Goal: Task Accomplishment & Management: Use online tool/utility

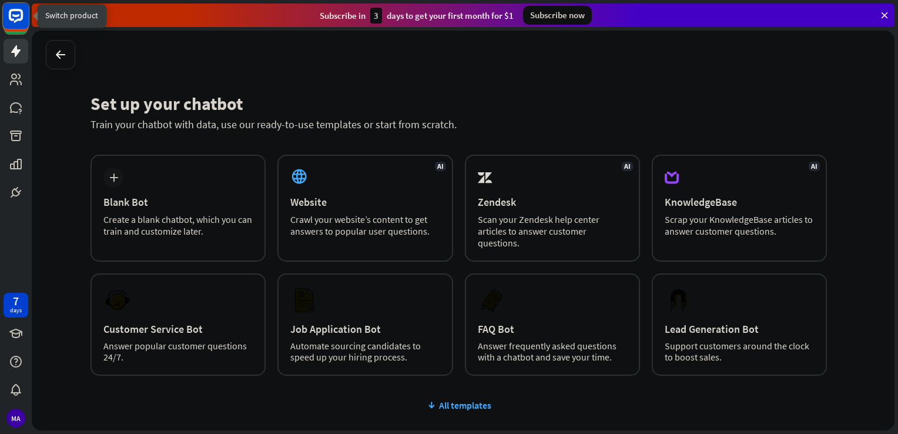
click at [16, 23] on rect at bounding box center [16, 16] width 26 height 26
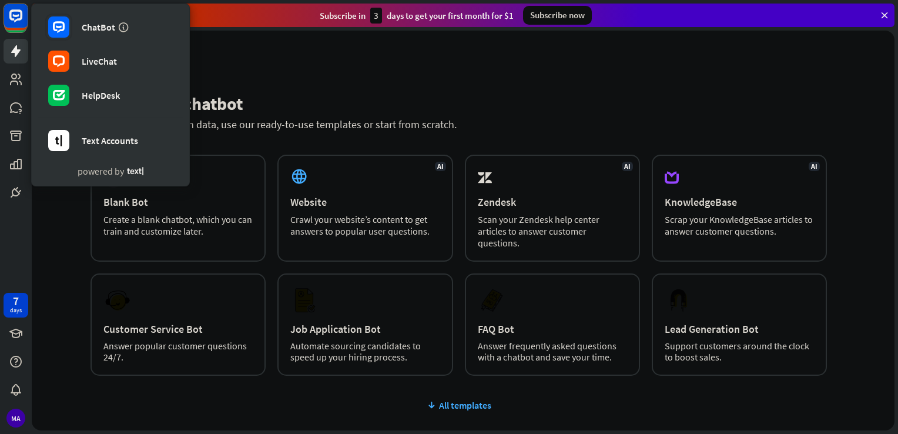
click at [267, 73] on div "Set up your chatbot Train your chatbot with data, use our ready-to-use template…" at bounding box center [463, 230] width 862 height 399
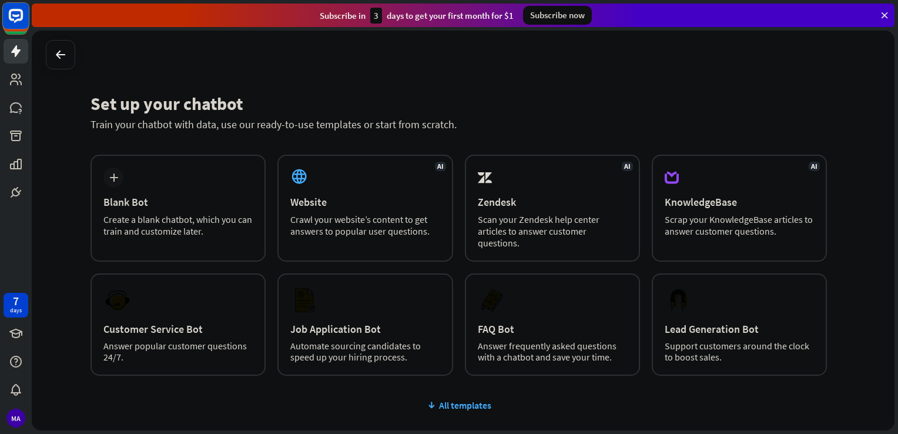
click at [16, 19] on rect at bounding box center [16, 16] width 26 height 26
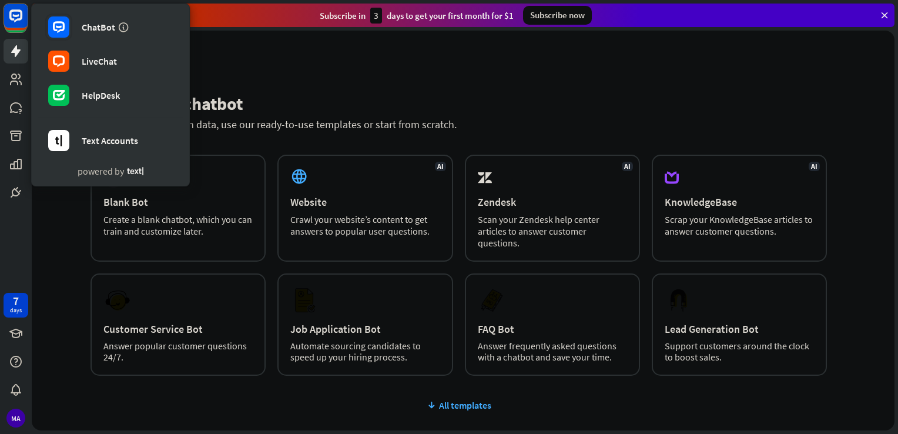
click at [268, 42] on div "Set up your chatbot Train your chatbot with data, use our ready-to-use template…" at bounding box center [463, 230] width 862 height 399
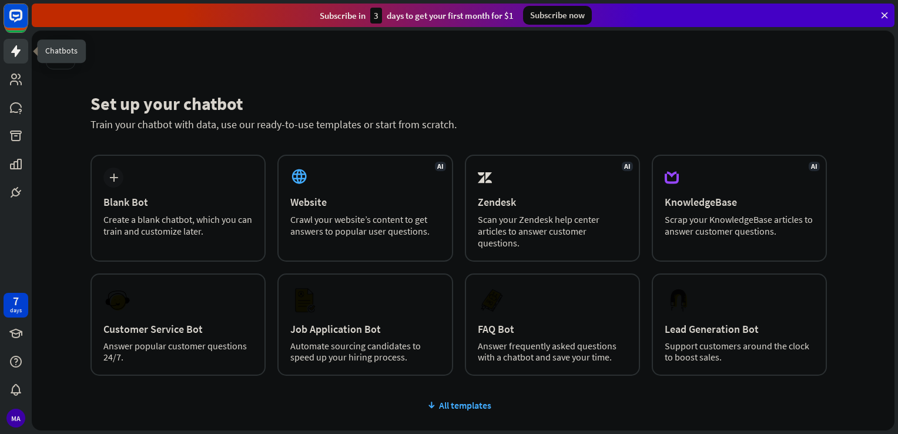
click at [18, 54] on icon at bounding box center [16, 51] width 14 height 14
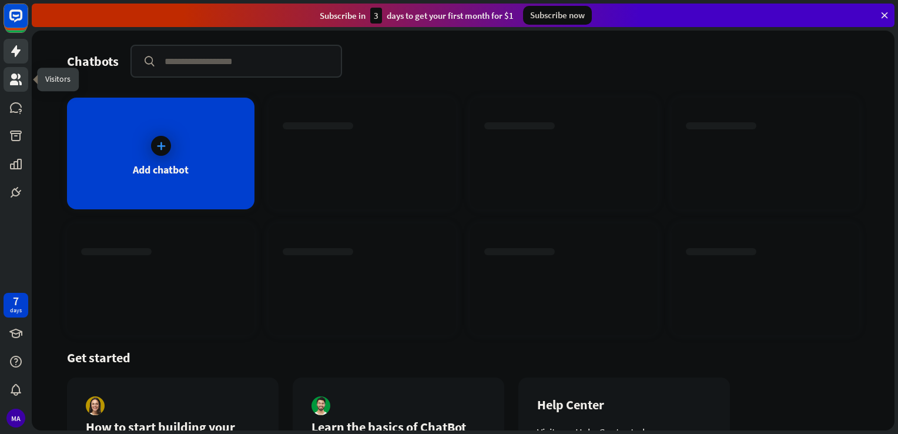
click at [11, 87] on link at bounding box center [16, 79] width 25 height 25
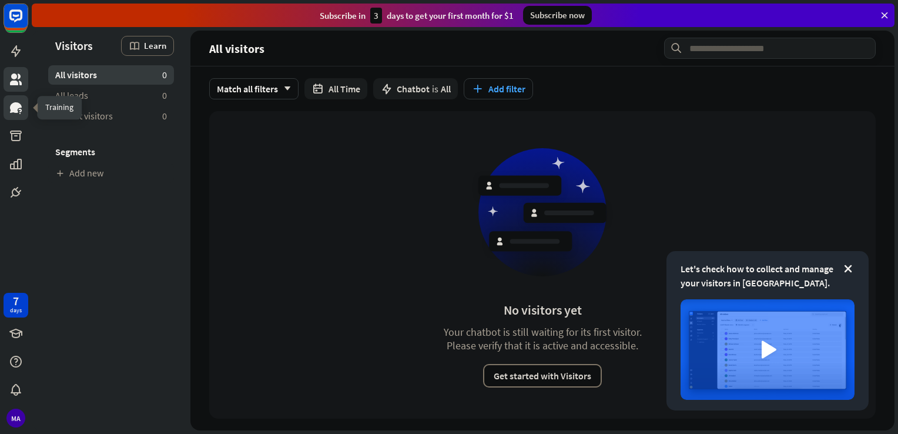
click at [14, 105] on icon at bounding box center [16, 107] width 12 height 11
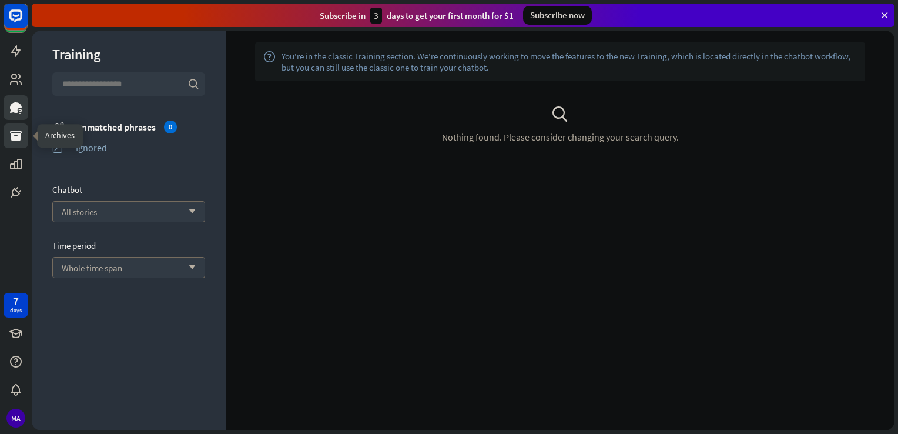
click at [10, 146] on link at bounding box center [16, 135] width 25 height 25
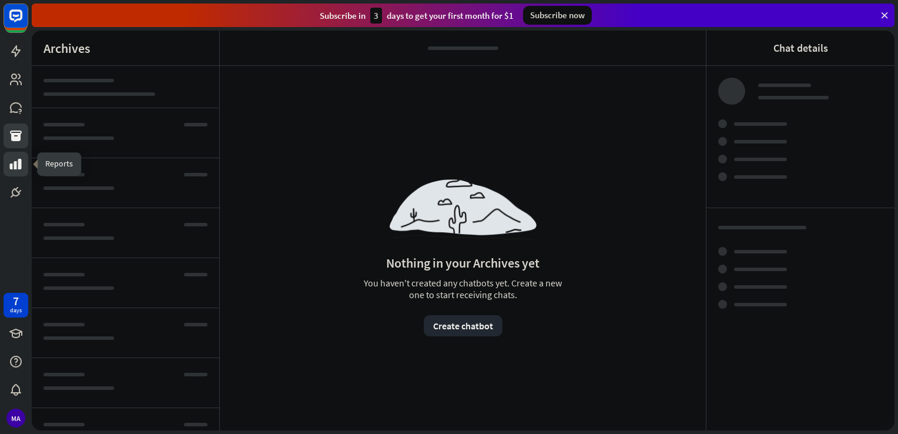
click at [12, 163] on icon at bounding box center [16, 164] width 14 height 14
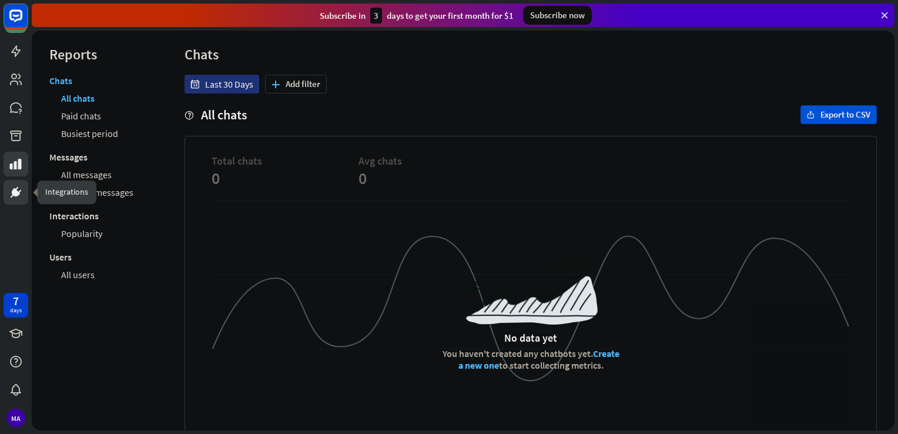
click at [19, 192] on icon at bounding box center [19, 191] width 3 height 3
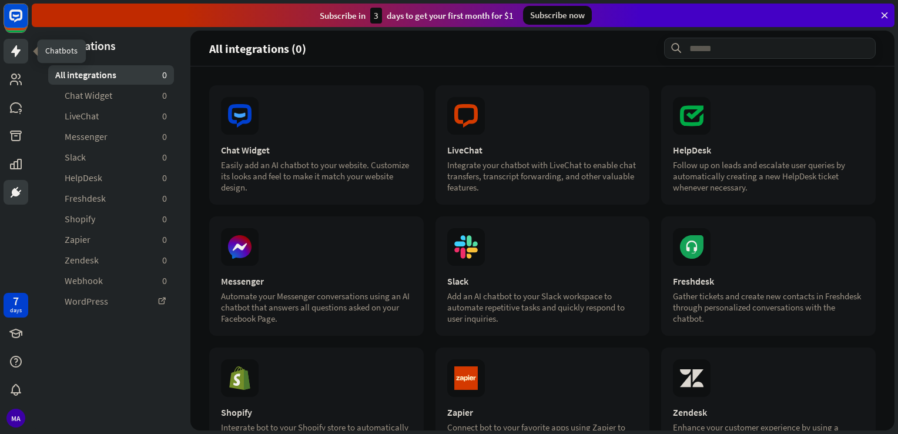
click at [15, 48] on icon at bounding box center [15, 51] width 9 height 12
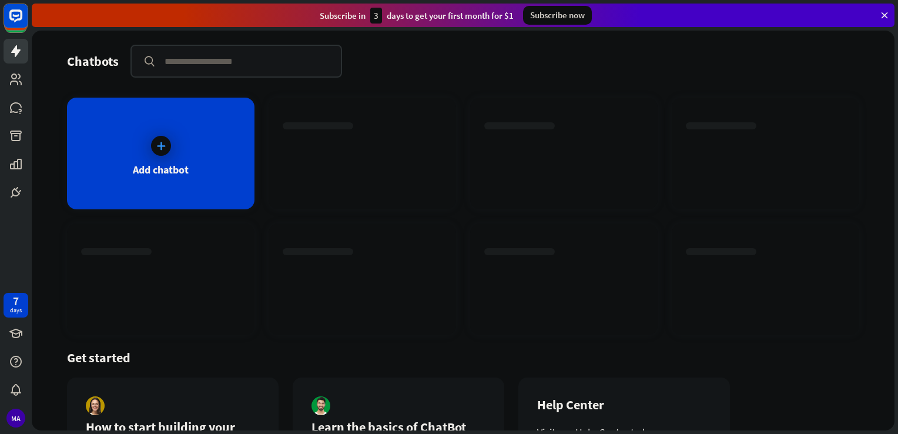
drag, startPoint x: 374, startPoint y: 16, endPoint x: 379, endPoint y: 17, distance: 6.0
click at [379, 17] on div "3" at bounding box center [376, 16] width 12 height 16
drag, startPoint x: 379, startPoint y: 17, endPoint x: 518, endPoint y: 38, distance: 140.1
click at [518, 38] on div "Chatbots search Add chatbot Get started How to start building your chatbots Wat…" at bounding box center [463, 230] width 862 height 399
click at [163, 142] on icon at bounding box center [161, 146] width 12 height 12
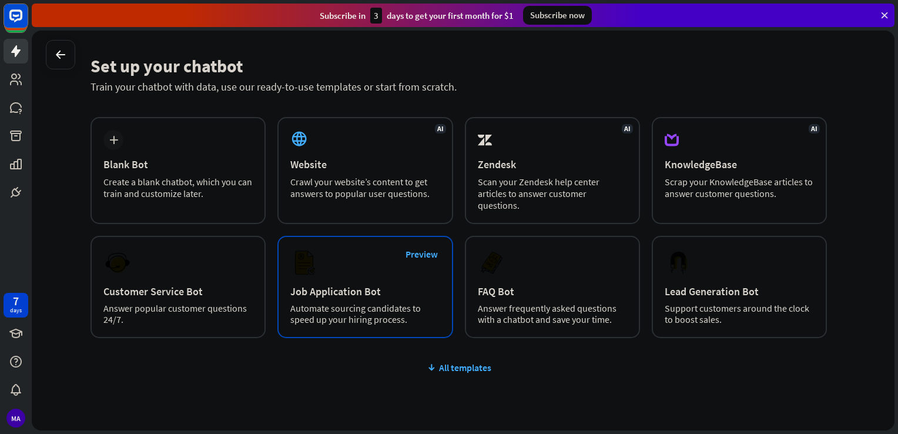
scroll to position [85, 0]
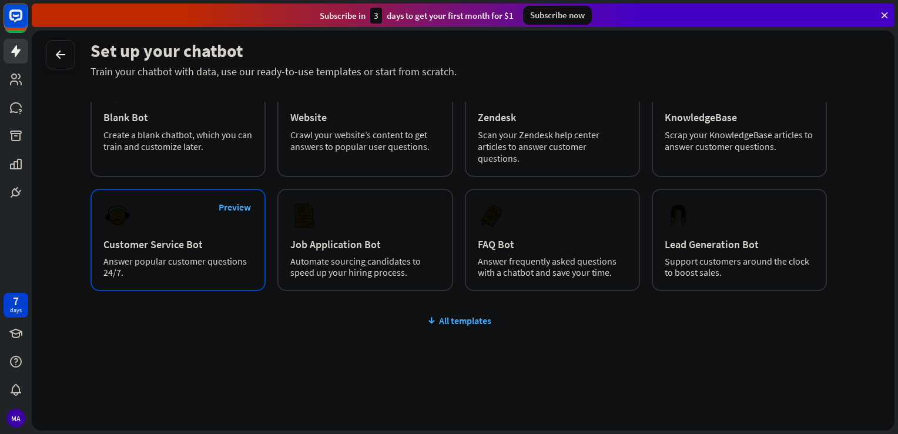
click at [184, 260] on div "Answer popular customer questions 24/7." at bounding box center [177, 267] width 149 height 22
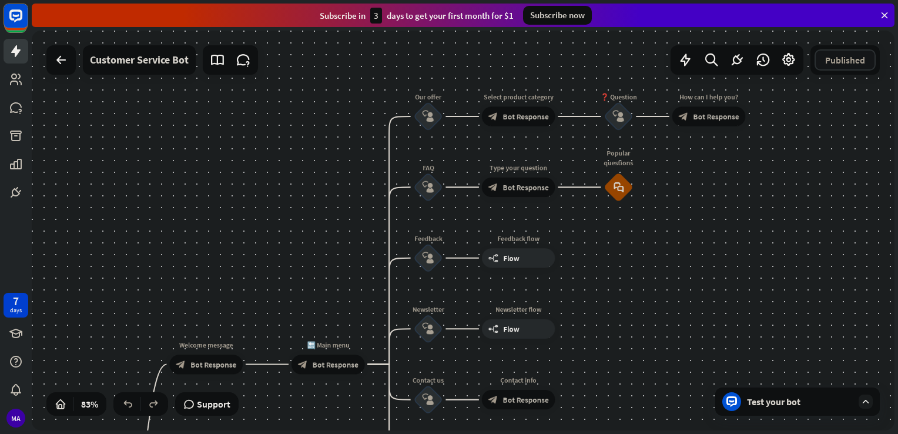
drag, startPoint x: 580, startPoint y: 180, endPoint x: 581, endPoint y: 190, distance: 10.6
click at [581, 190] on div "home_2 Start point Welcome message block_bot_response Bot Response 🔙 Main menu …" at bounding box center [463, 230] width 862 height 399
drag, startPoint x: 614, startPoint y: 193, endPoint x: 619, endPoint y: 207, distance: 14.9
click at [619, 201] on div "Edit name more_horiz plus block_faq" at bounding box center [617, 186] width 29 height 29
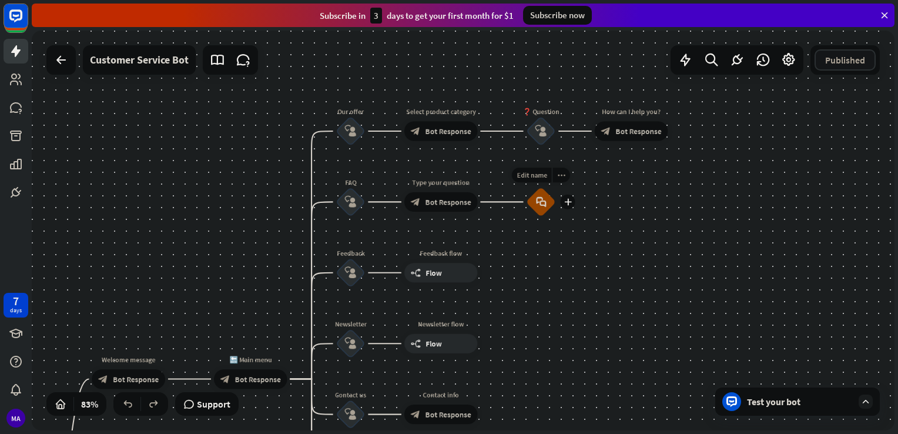
drag, startPoint x: 619, startPoint y: 201, endPoint x: 519, endPoint y: 213, distance: 100.0
click at [526, 213] on div "Edit name more_horiz plus block_faq" at bounding box center [540, 201] width 29 height 29
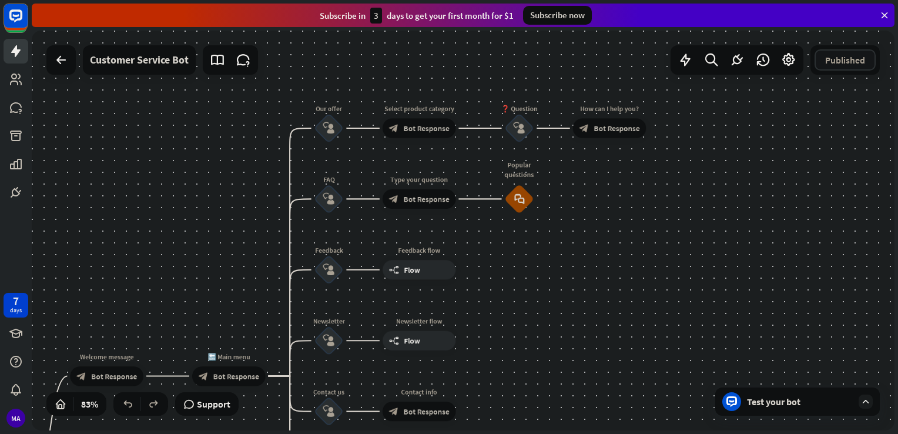
click at [626, 204] on div "home_2 Start point Welcome message block_bot_response Bot Response 🔙 Main menu …" at bounding box center [463, 230] width 862 height 399
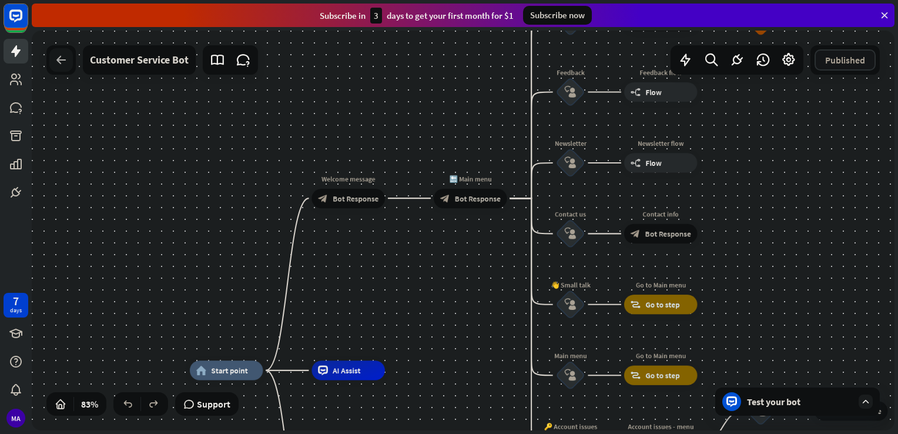
click at [69, 65] on div at bounding box center [60, 59] width 23 height 23
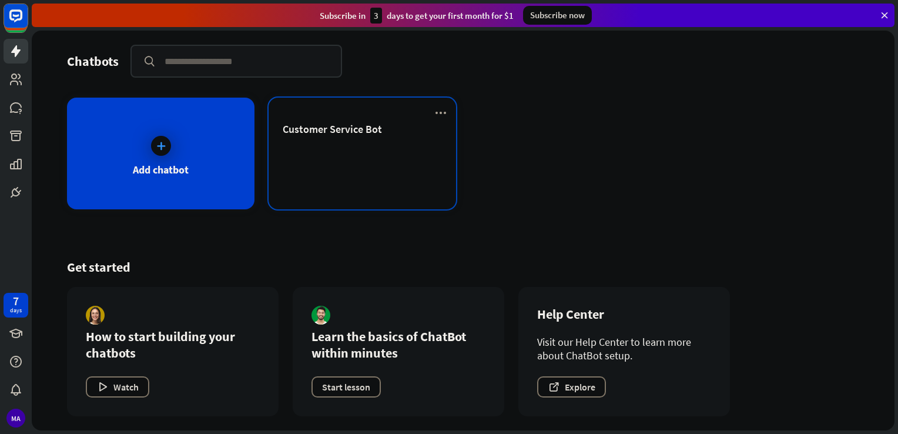
click at [314, 186] on div at bounding box center [361, 185] width 187 height 45
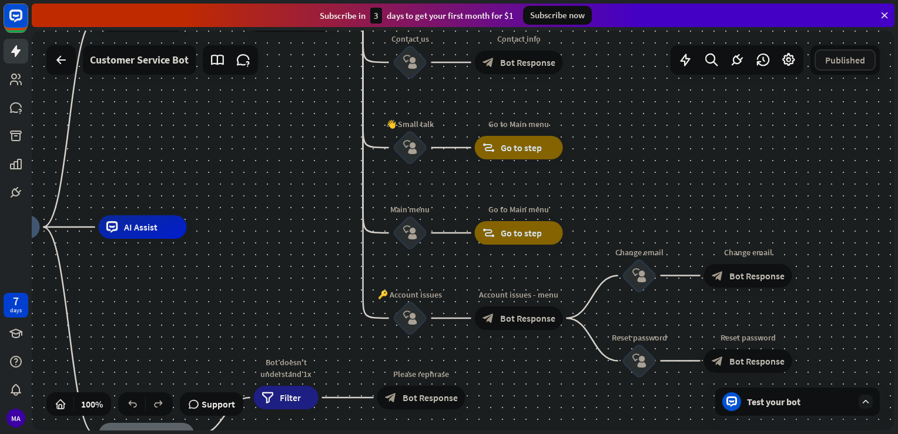
click at [65, 73] on div at bounding box center [60, 59] width 29 height 29
click at [62, 63] on icon at bounding box center [61, 60] width 14 height 14
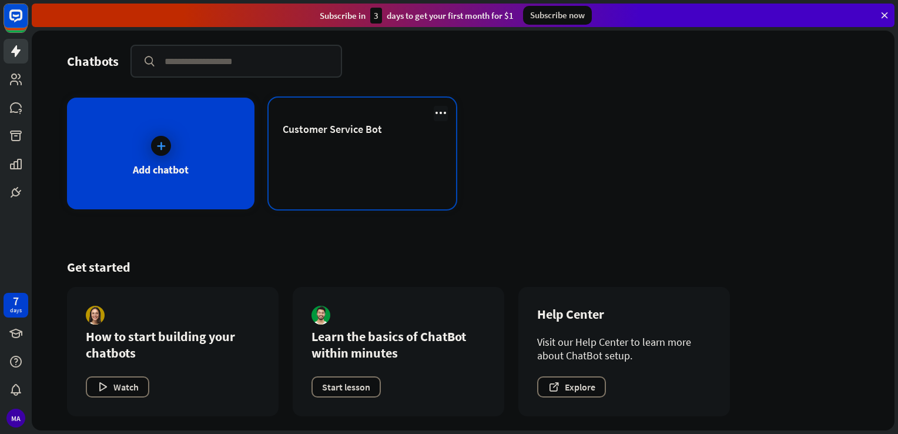
click at [438, 110] on icon at bounding box center [441, 113] width 14 height 14
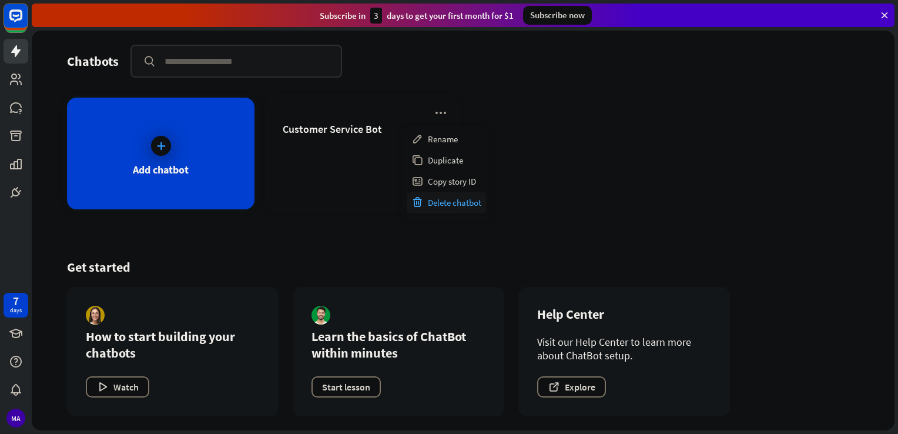
click at [445, 207] on div "Delete chatbot" at bounding box center [445, 202] width 79 height 21
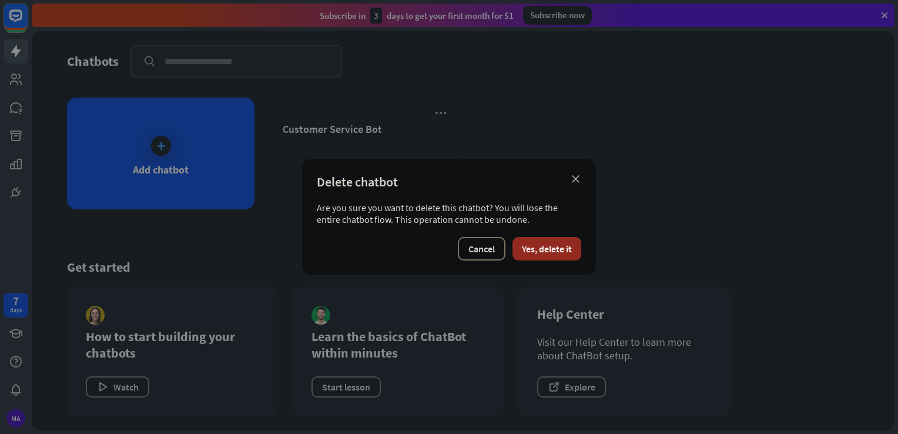
click at [532, 245] on button "Yes, delete it" at bounding box center [546, 248] width 69 height 23
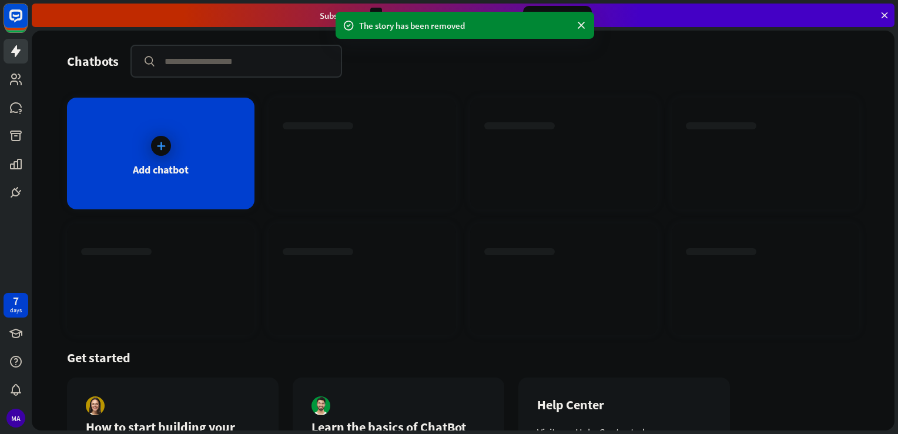
click at [345, 172] on div at bounding box center [361, 185] width 187 height 45
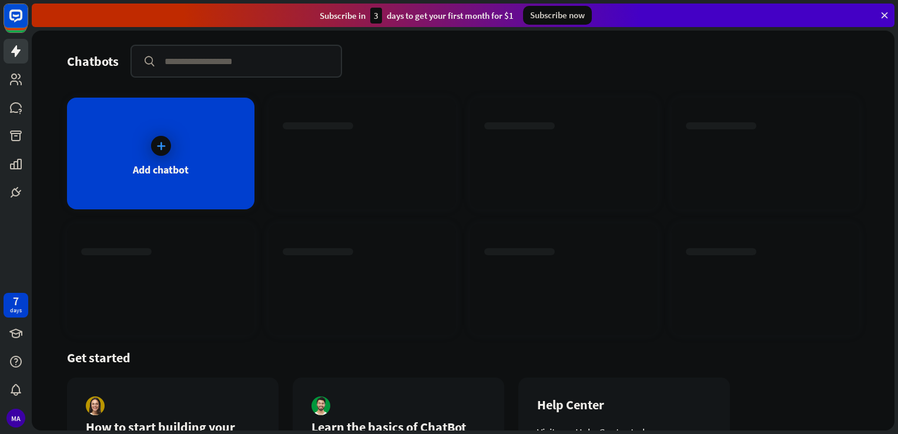
click at [345, 172] on div at bounding box center [361, 185] width 187 height 45
click at [169, 130] on div "Add chatbot" at bounding box center [160, 154] width 187 height 112
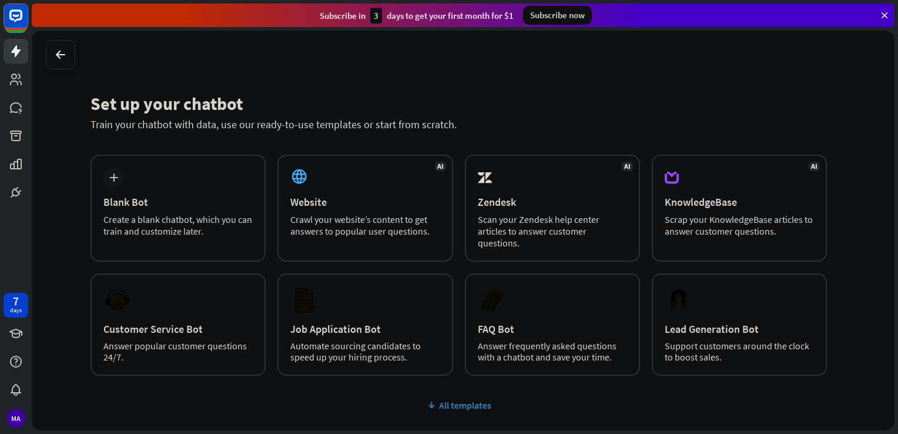
click at [454, 406] on div "All templates" at bounding box center [458, 405] width 736 height 12
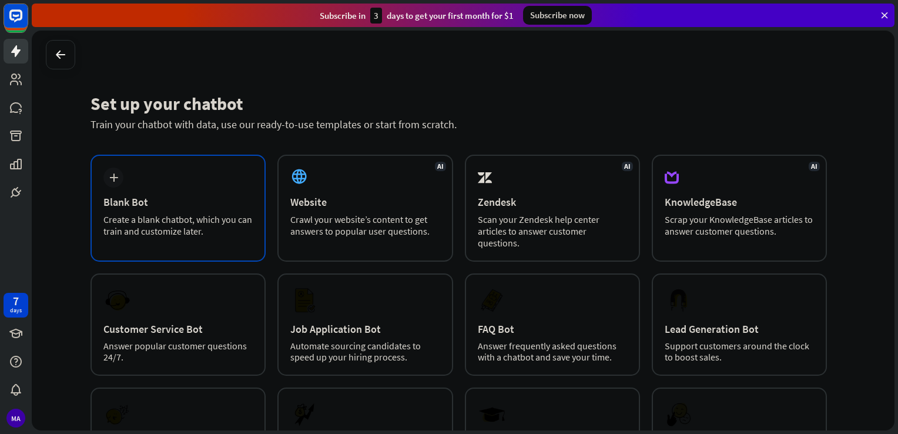
click at [173, 207] on div "Blank Bot" at bounding box center [177, 202] width 149 height 14
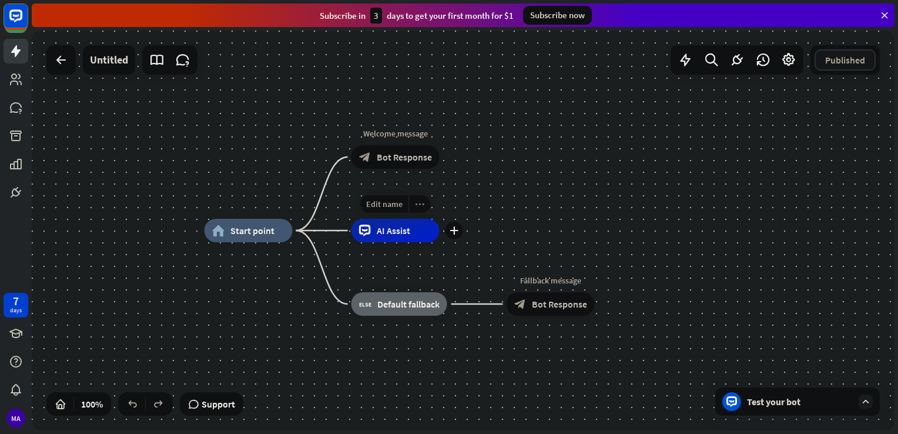
click at [415, 203] on icon "more_horiz" at bounding box center [419, 204] width 9 height 9
click at [462, 211] on span "Start testing from here" at bounding box center [481, 215] width 82 height 11
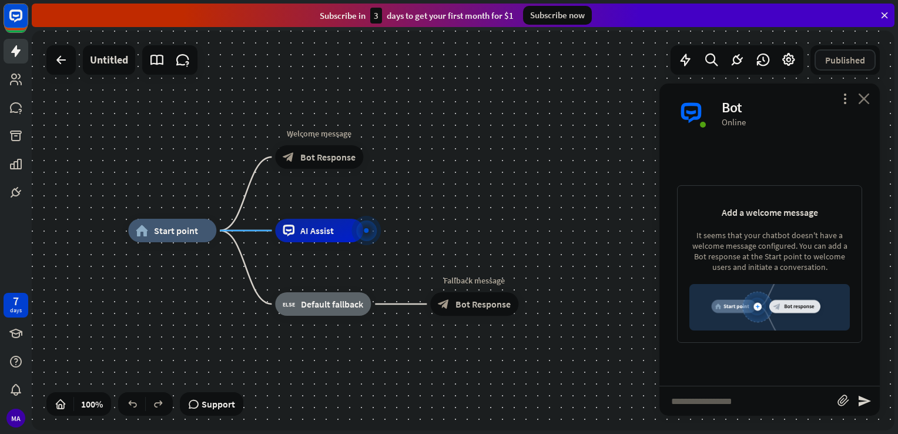
click at [866, 97] on icon "close" at bounding box center [864, 98] width 12 height 11
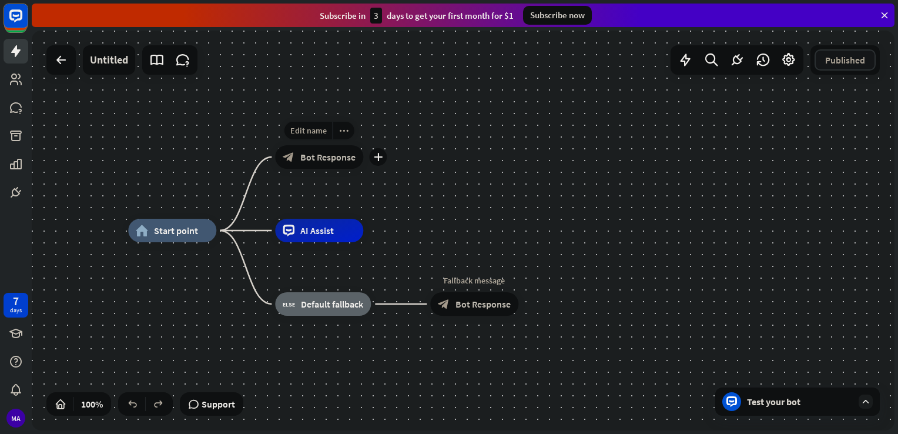
click at [317, 169] on div "Edit name more_horiz plus block_bot_response Bot Response" at bounding box center [319, 156] width 88 height 23
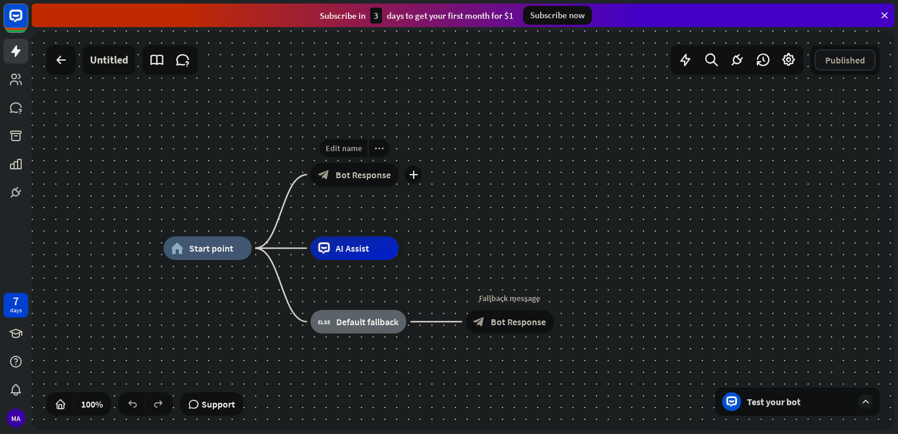
drag, startPoint x: 273, startPoint y: 127, endPoint x: 308, endPoint y: 145, distance: 39.9
click at [310, 163] on div "Edit name more_horiz plus block_bot_response Bot Response" at bounding box center [354, 174] width 88 height 23
click at [378, 146] on icon "more_horiz" at bounding box center [379, 148] width 9 height 9
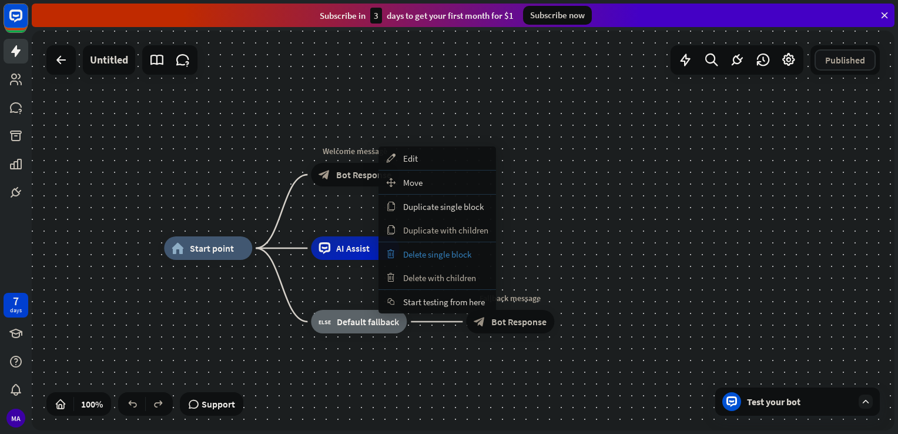
click at [451, 255] on span "Delete single block" at bounding box center [437, 253] width 68 height 11
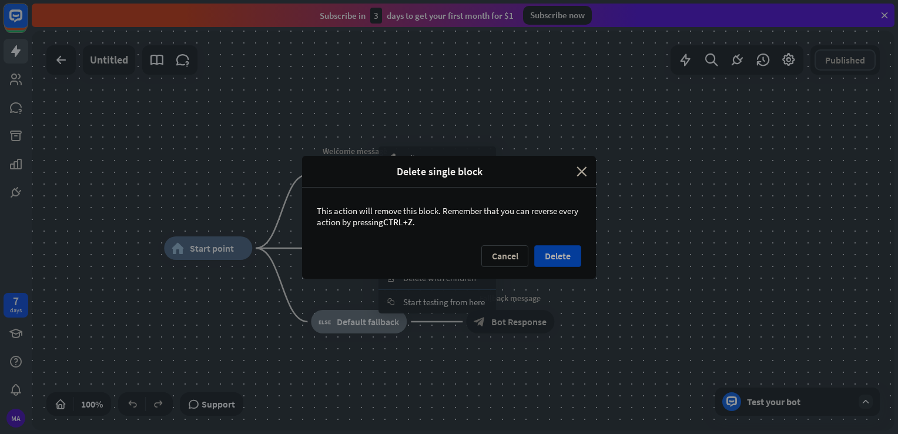
click at [554, 250] on button "Delete" at bounding box center [557, 256] width 47 height 22
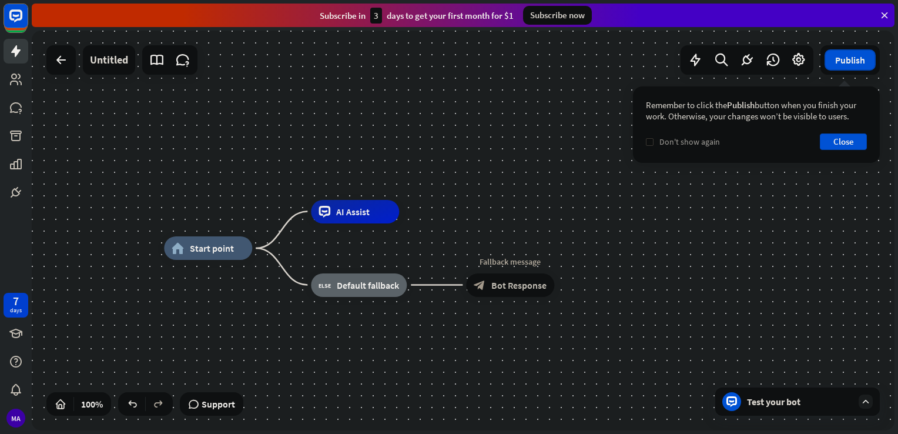
click at [652, 140] on label "check" at bounding box center [650, 142] width 8 height 8
click at [839, 149] on button "Close" at bounding box center [842, 141] width 47 height 16
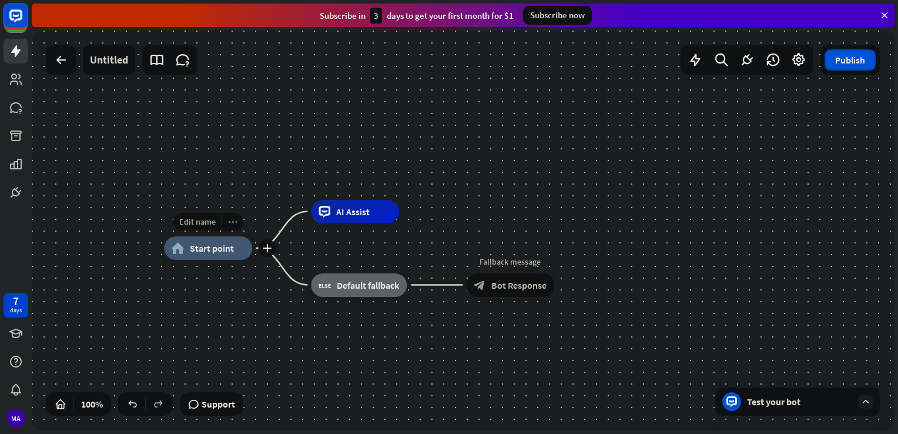
click at [225, 220] on div "more_horiz" at bounding box center [232, 222] width 22 height 18
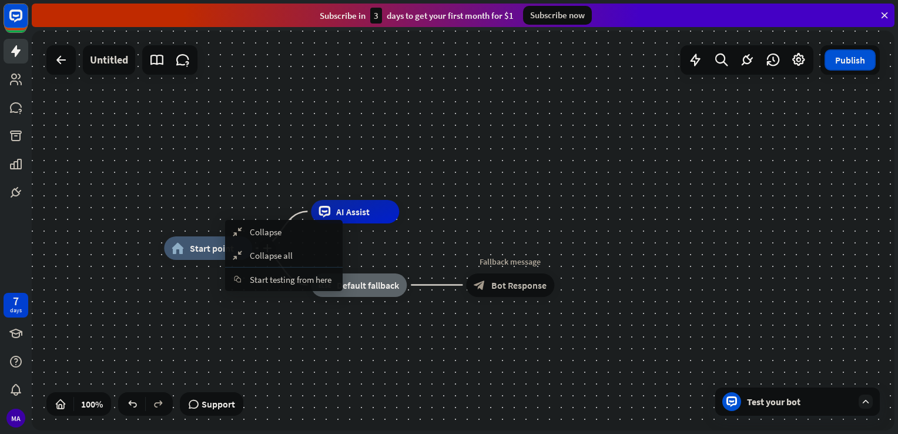
click at [201, 251] on span "Start point" at bounding box center [212, 248] width 44 height 12
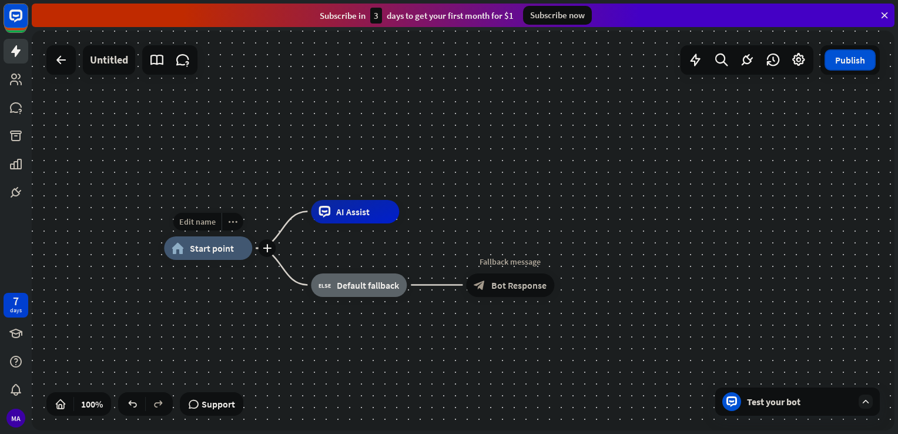
click at [262, 251] on div "plus" at bounding box center [267, 248] width 18 height 18
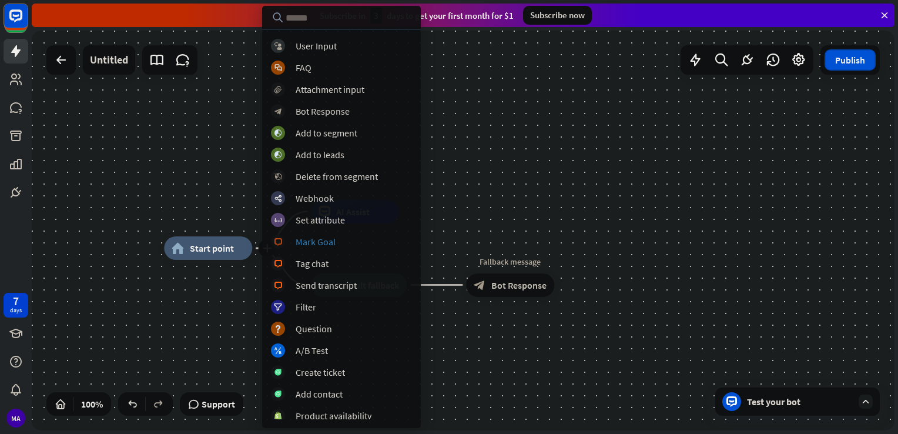
click at [325, 246] on div "Mark Goal" at bounding box center [315, 242] width 40 height 12
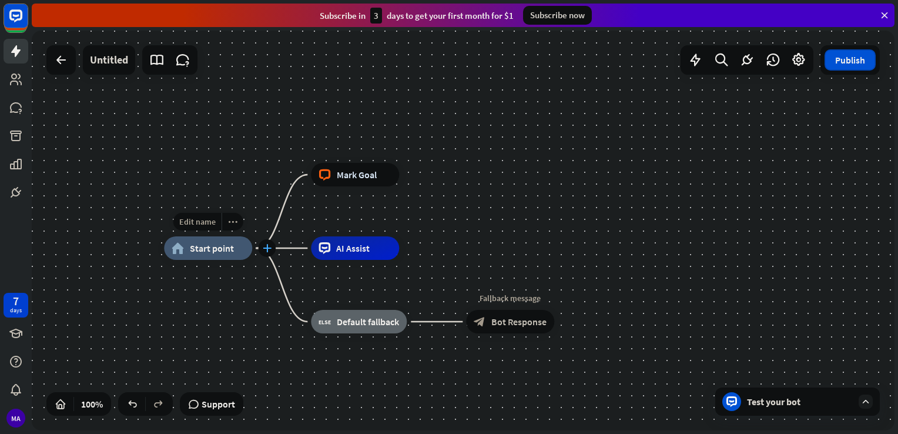
click at [268, 252] on div "plus" at bounding box center [267, 248] width 18 height 18
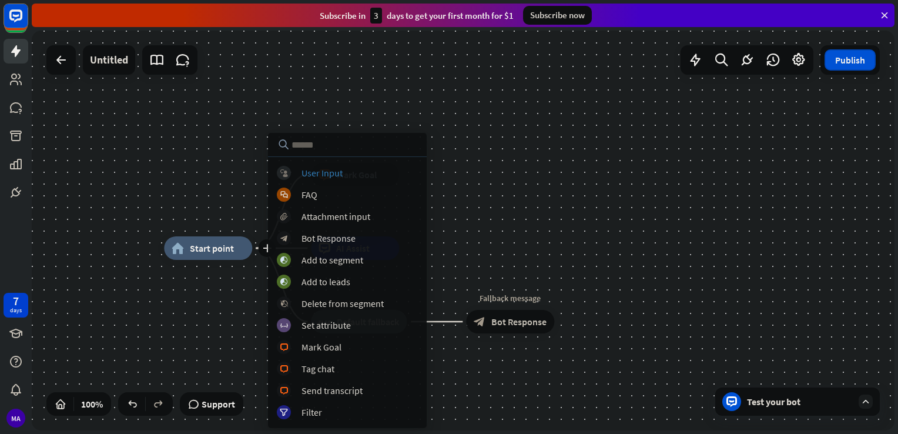
click at [320, 170] on div "User Input" at bounding box center [321, 173] width 41 height 12
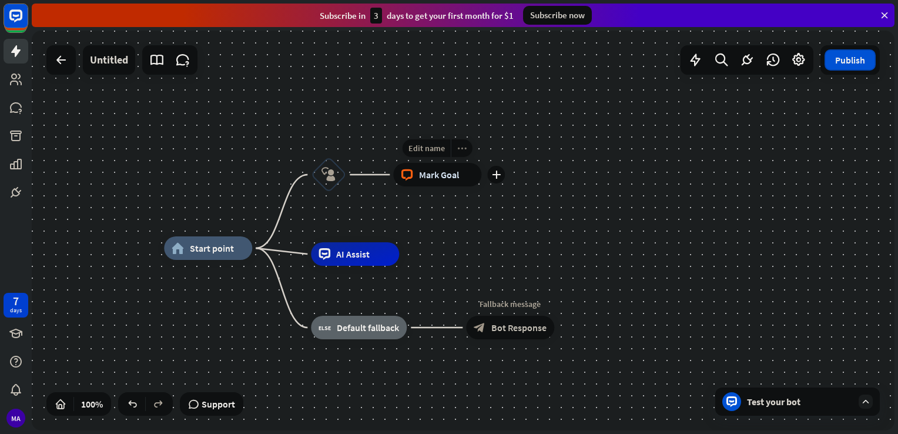
click at [461, 154] on div "more_horiz" at bounding box center [462, 148] width 22 height 18
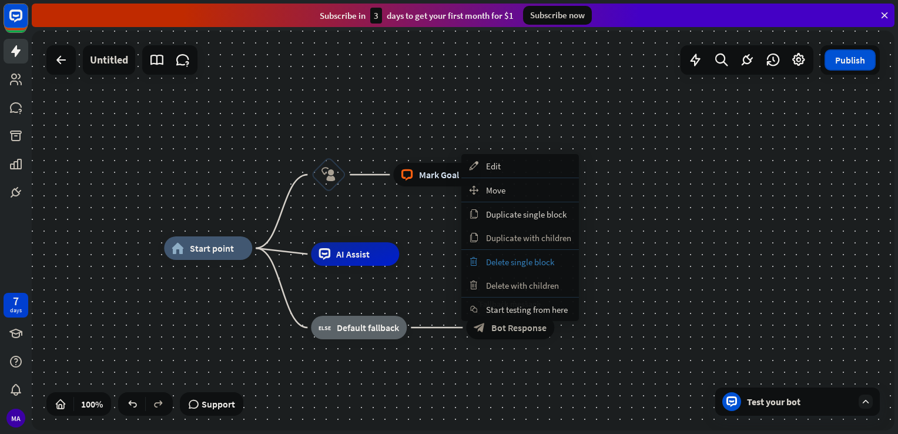
click at [498, 257] on span "Delete single block" at bounding box center [520, 261] width 68 height 11
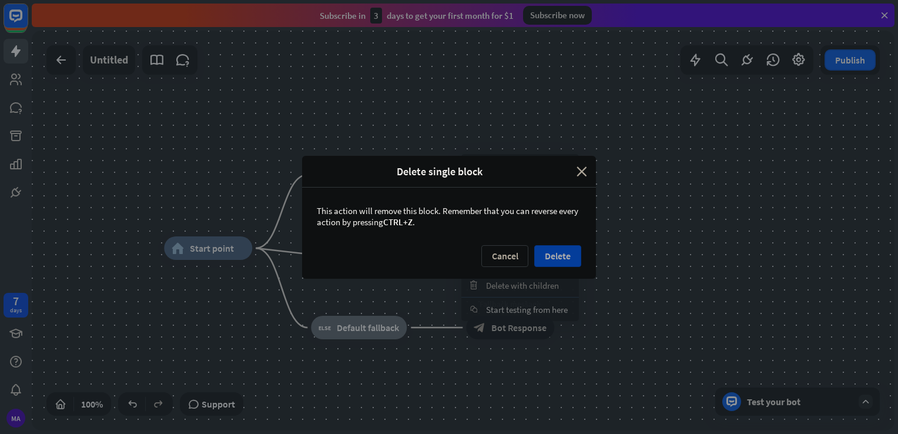
click at [555, 253] on button "Delete" at bounding box center [557, 256] width 47 height 22
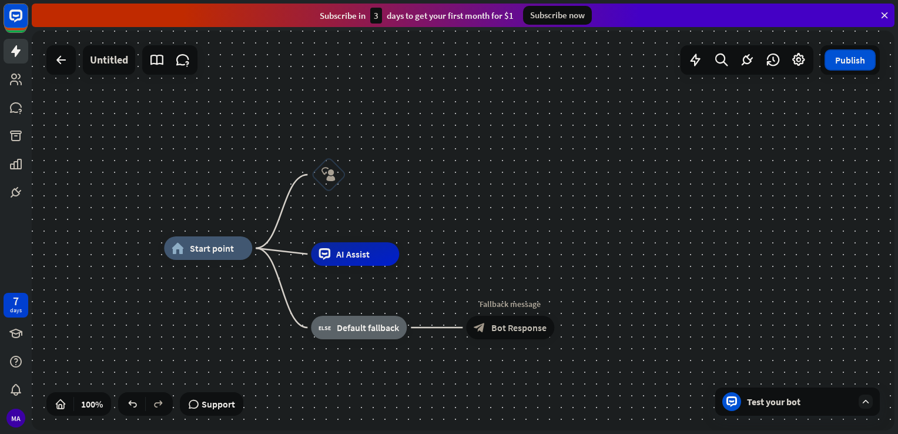
click at [330, 166] on div "block_user_input" at bounding box center [328, 174] width 35 height 35
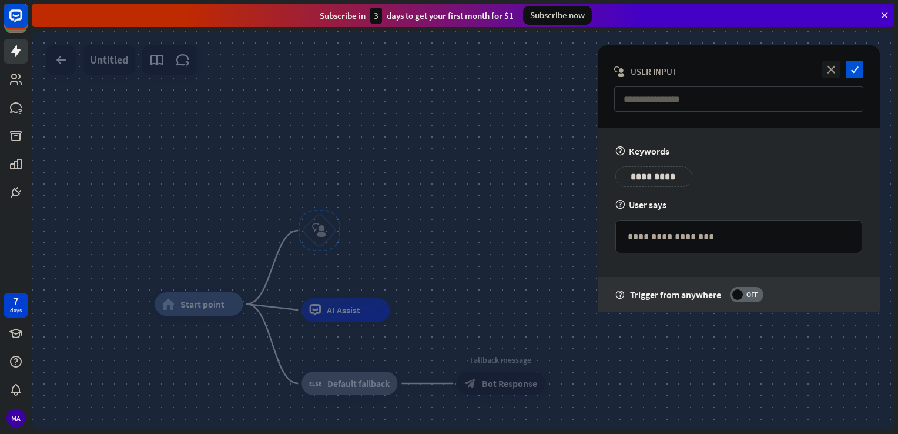
click at [659, 71] on span "User Input" at bounding box center [653, 71] width 46 height 11
click at [670, 96] on input "text" at bounding box center [738, 98] width 249 height 25
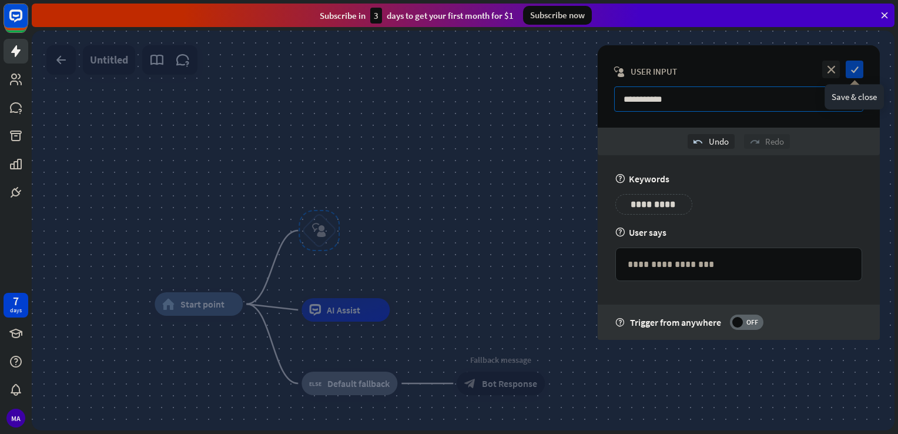
type input "**********"
click at [854, 68] on icon "check" at bounding box center [854, 70] width 18 height 18
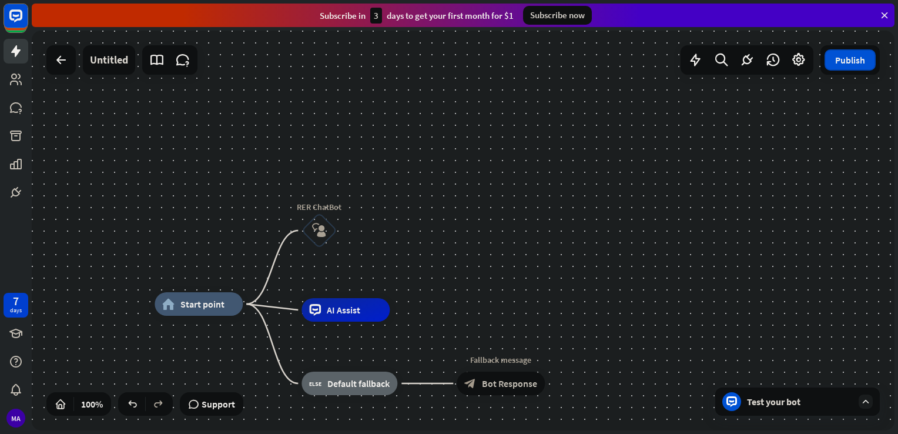
click at [854, 68] on button "Publish" at bounding box center [849, 59] width 51 height 21
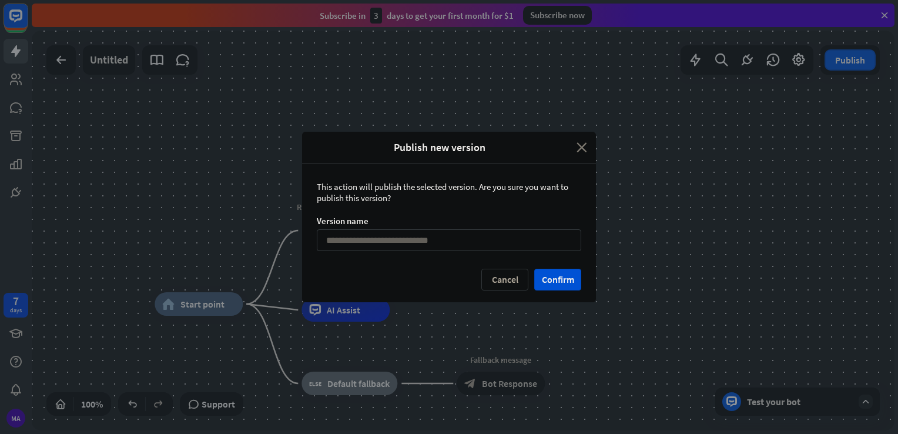
click at [579, 151] on icon "close" at bounding box center [581, 147] width 11 height 14
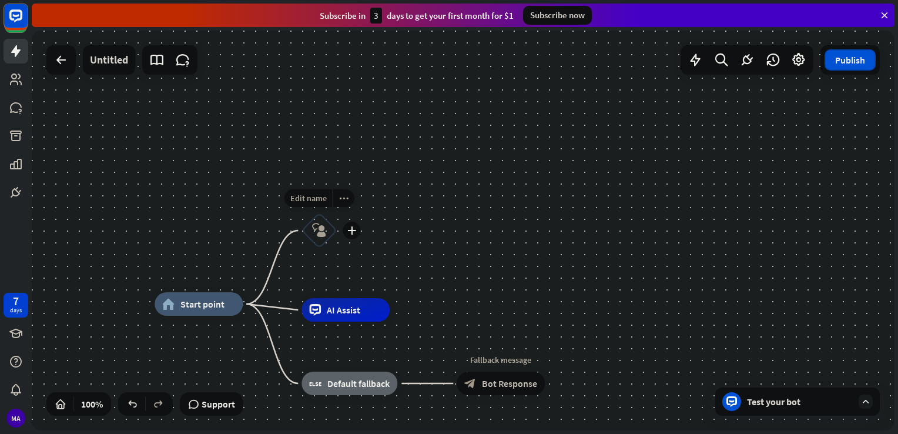
click at [319, 229] on icon "block_user_input" at bounding box center [319, 230] width 14 height 14
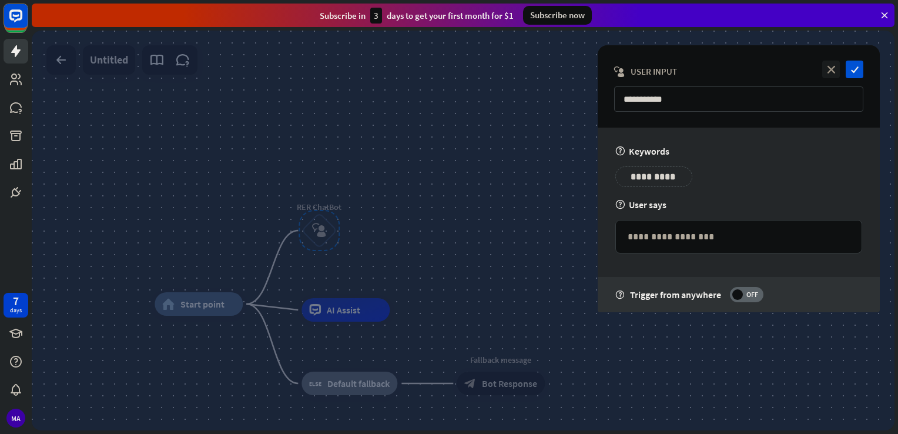
click at [461, 163] on div at bounding box center [463, 230] width 862 height 399
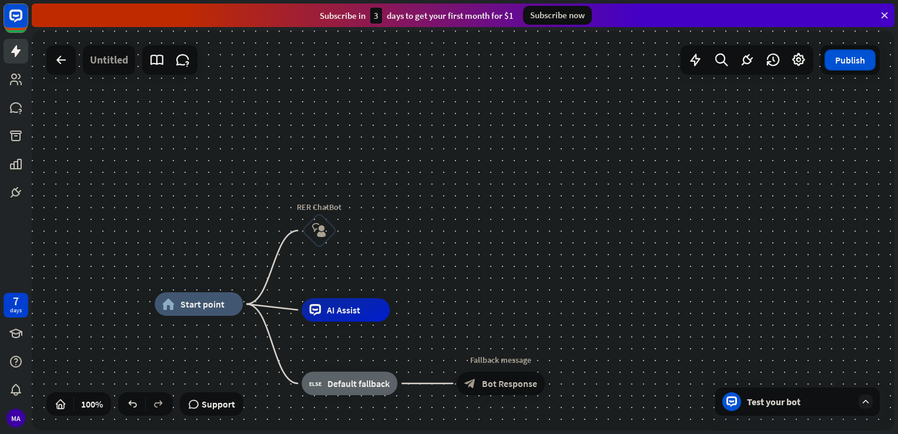
click at [107, 61] on div "Untitled" at bounding box center [109, 59] width 38 height 29
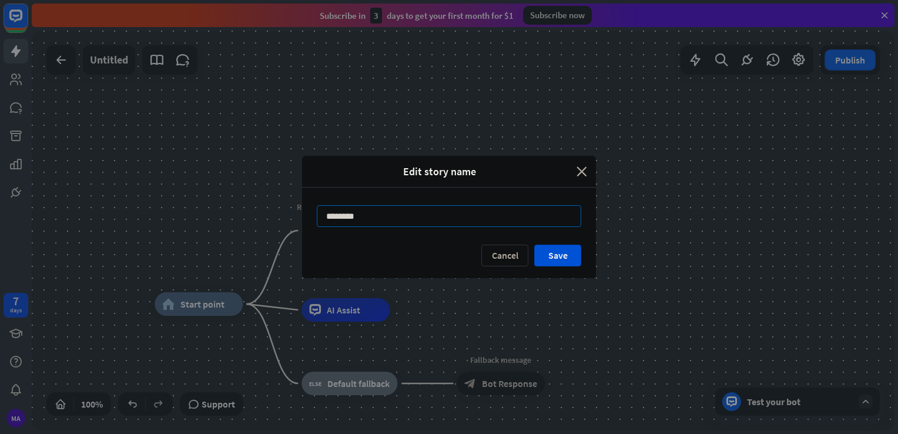
click at [334, 217] on input "********" at bounding box center [449, 216] width 264 height 22
type input "**********"
click at [549, 251] on button "Save" at bounding box center [557, 255] width 47 height 22
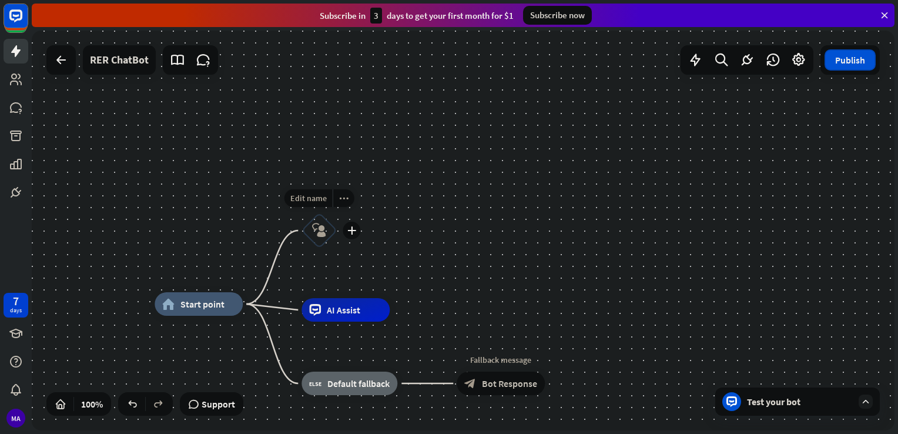
click at [315, 229] on icon "block_user_input" at bounding box center [319, 230] width 14 height 14
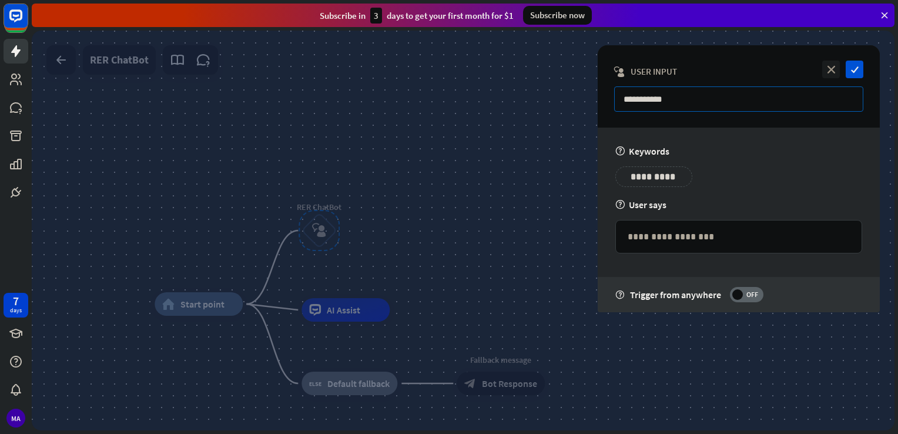
click at [667, 95] on input "**********" at bounding box center [738, 98] width 249 height 25
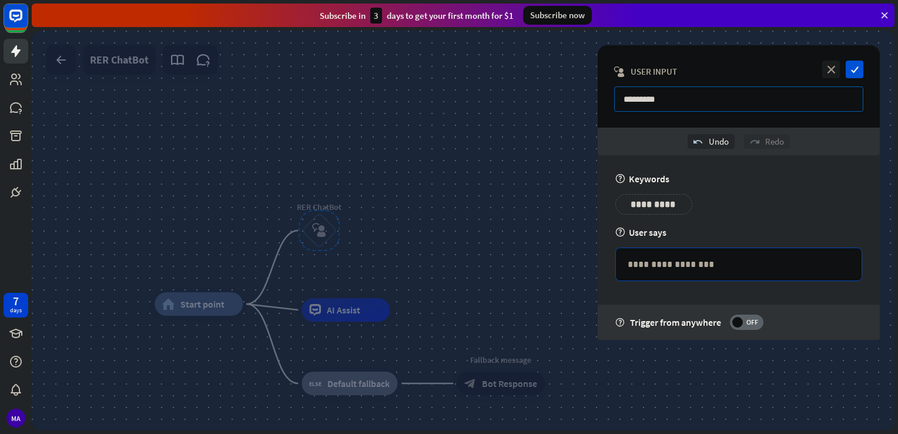
type input "*********"
click at [667, 261] on p "**********" at bounding box center [738, 264] width 222 height 15
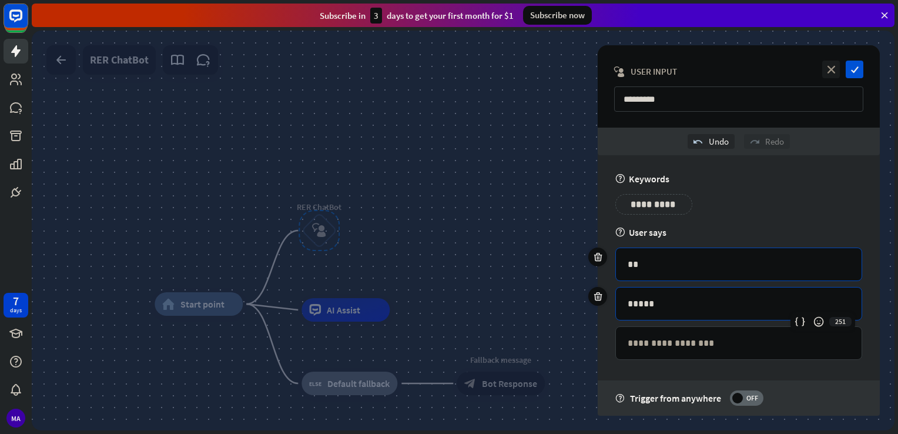
scroll to position [2, 0]
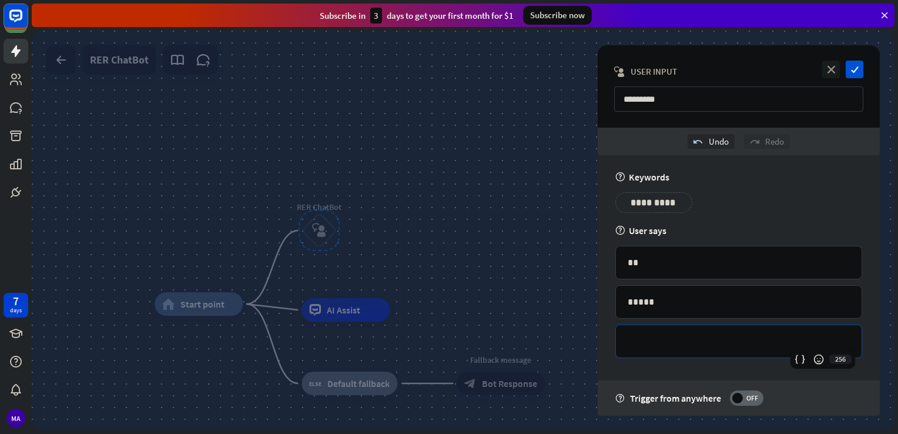
click at [652, 343] on p "**********" at bounding box center [738, 341] width 222 height 15
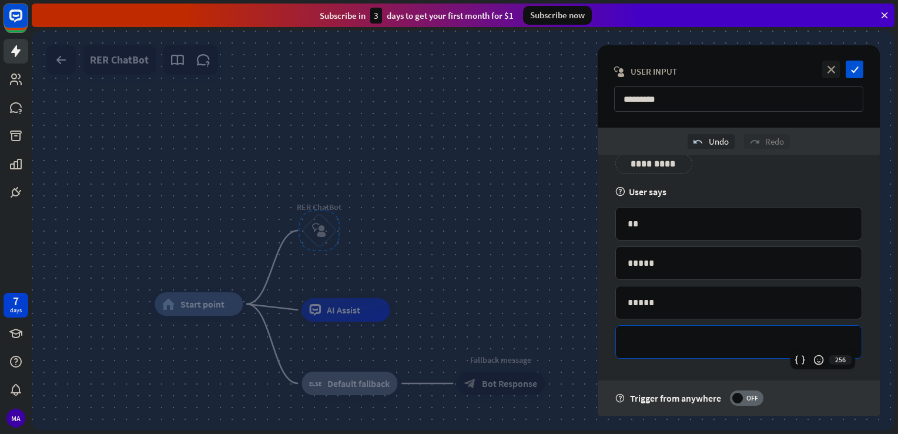
click at [657, 341] on p "**********" at bounding box center [738, 341] width 222 height 15
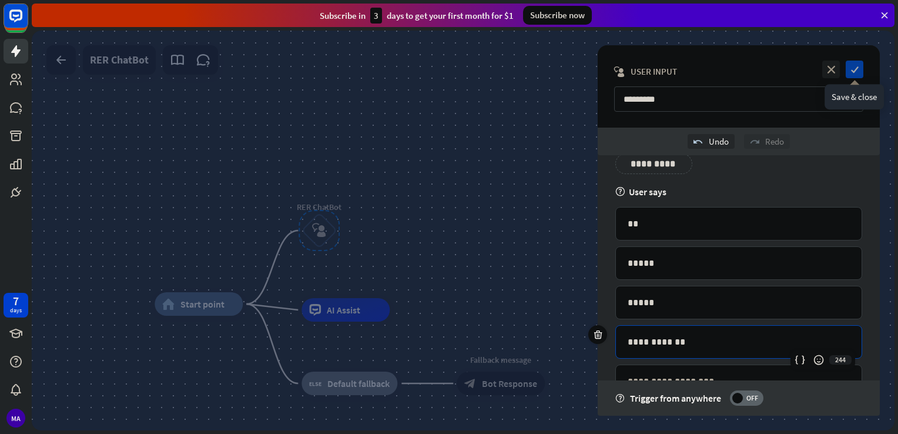
click at [851, 72] on icon "check" at bounding box center [854, 70] width 18 height 18
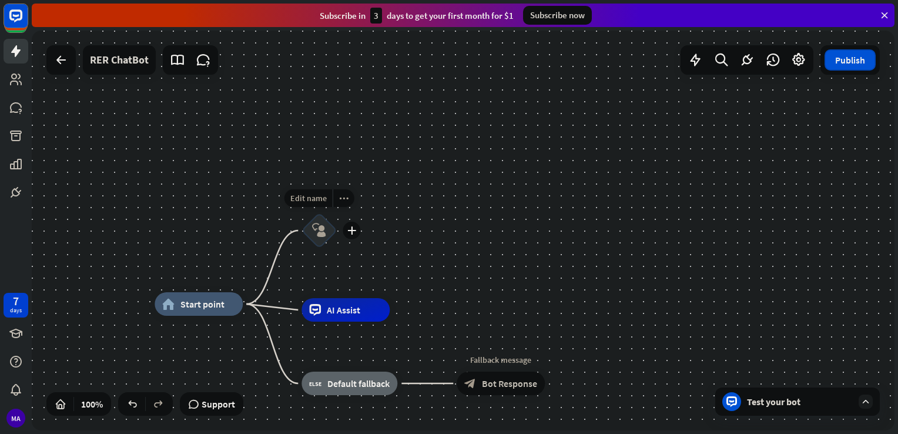
click at [313, 237] on icon "block_user_input" at bounding box center [319, 230] width 14 height 14
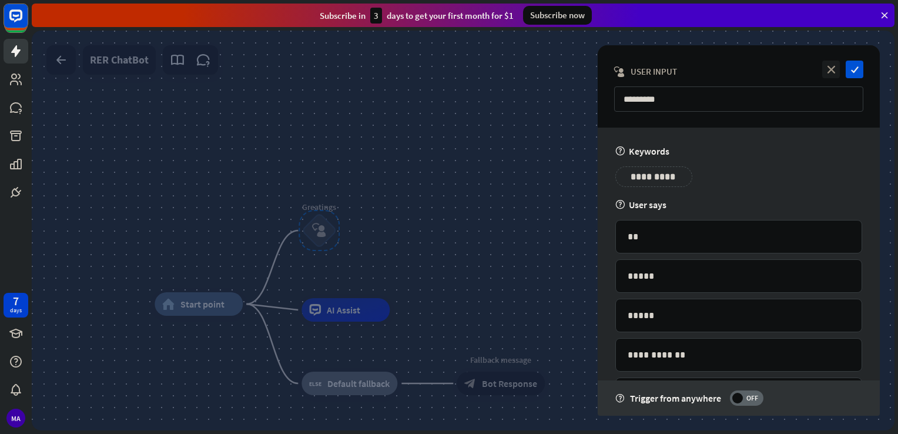
click at [624, 177] on p "**********" at bounding box center [653, 176] width 59 height 15
click at [726, 191] on div "**********" at bounding box center [739, 180] width 254 height 29
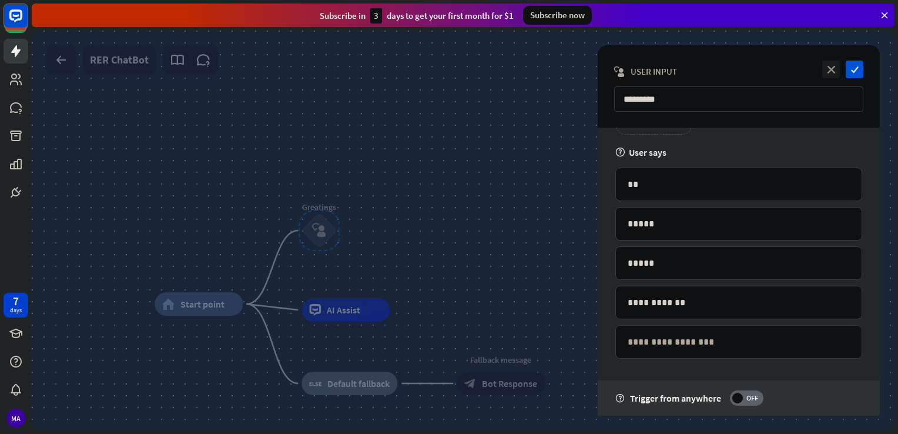
click at [517, 164] on div at bounding box center [463, 230] width 862 height 399
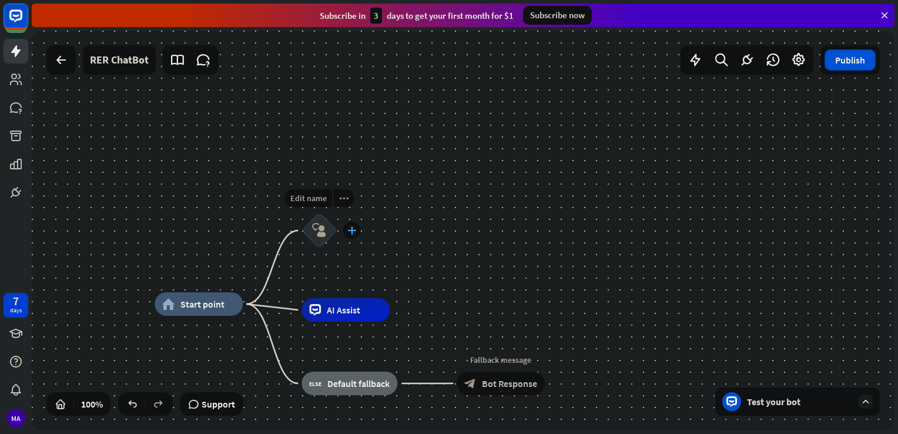
click at [354, 230] on icon "plus" at bounding box center [351, 230] width 9 height 8
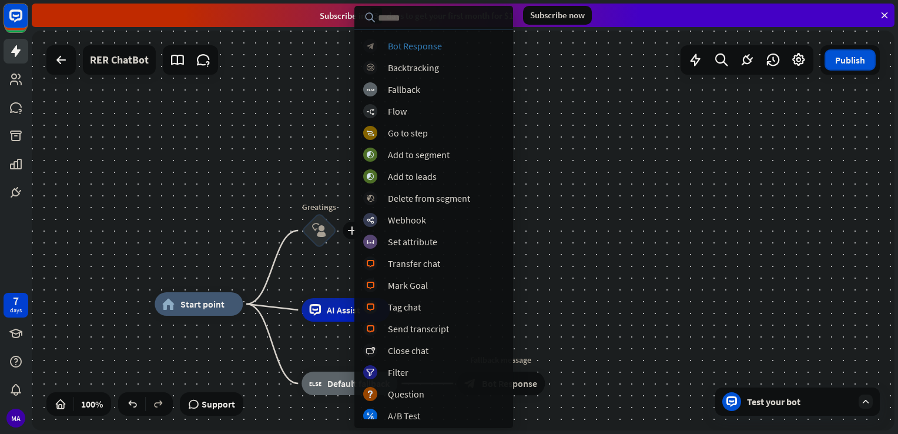
click at [421, 45] on div "Bot Response" at bounding box center [415, 46] width 54 height 12
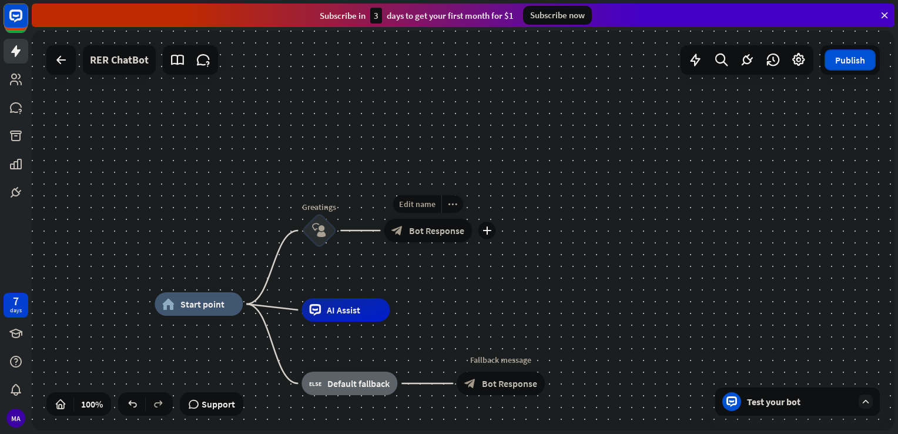
click at [431, 235] on span "Bot Response" at bounding box center [436, 230] width 55 height 12
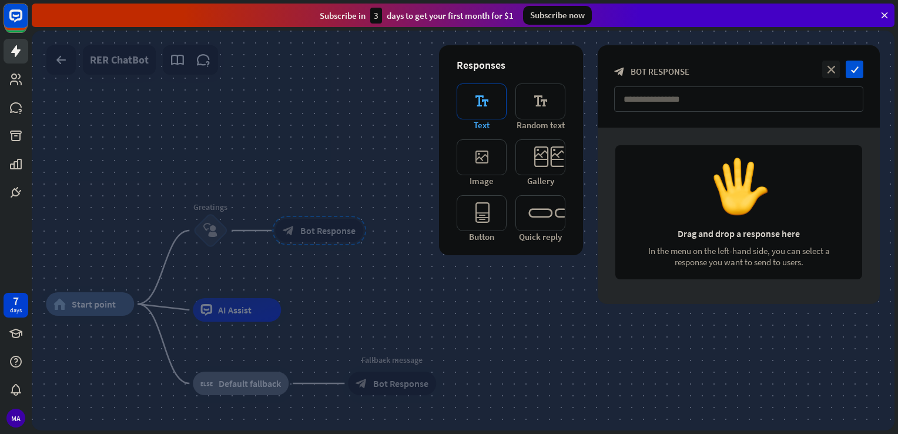
click at [483, 88] on icon "editor_text" at bounding box center [481, 101] width 50 height 36
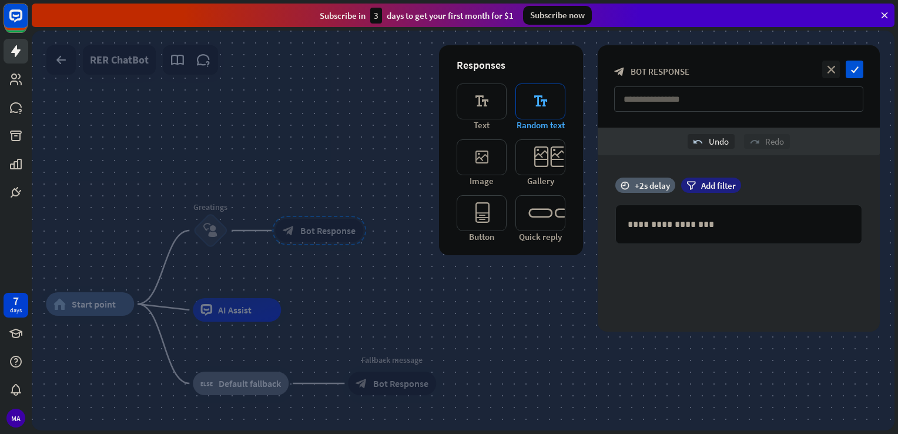
click at [533, 106] on icon "editor_text" at bounding box center [540, 101] width 50 height 36
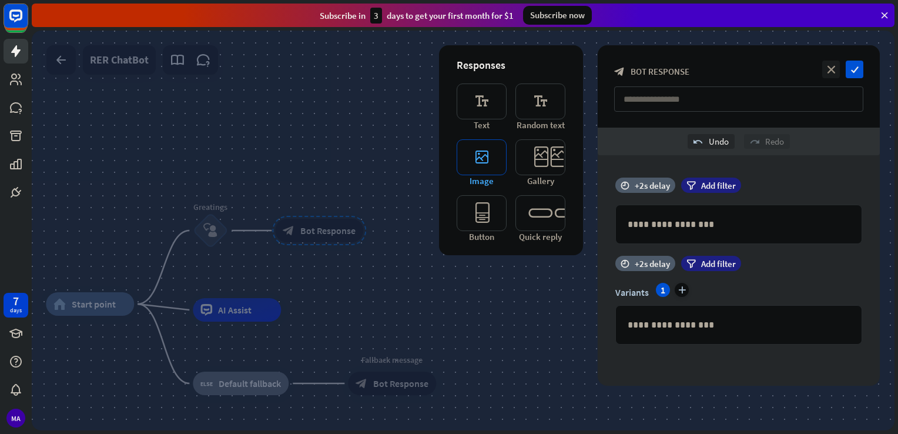
click at [490, 158] on icon "editor_image" at bounding box center [481, 157] width 50 height 36
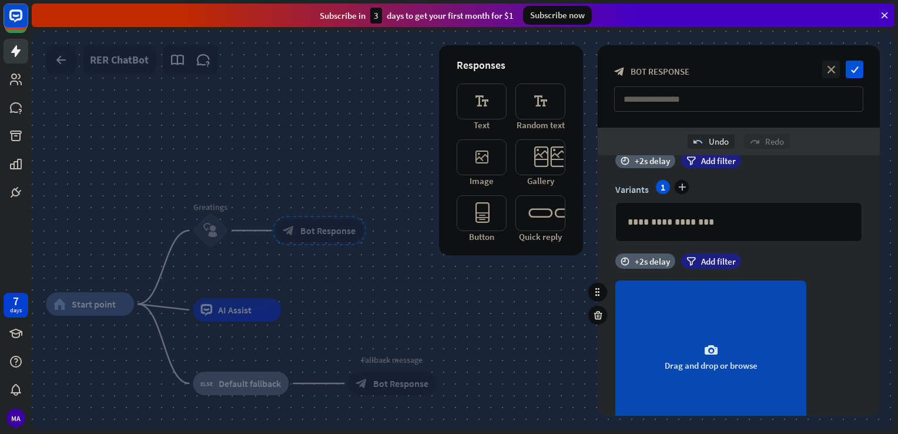
scroll to position [120, 0]
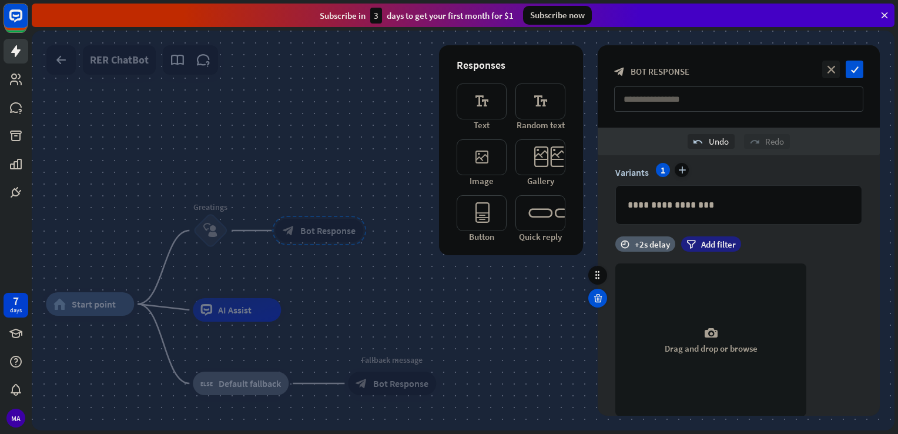
click at [594, 293] on icon at bounding box center [597, 298] width 11 height 11
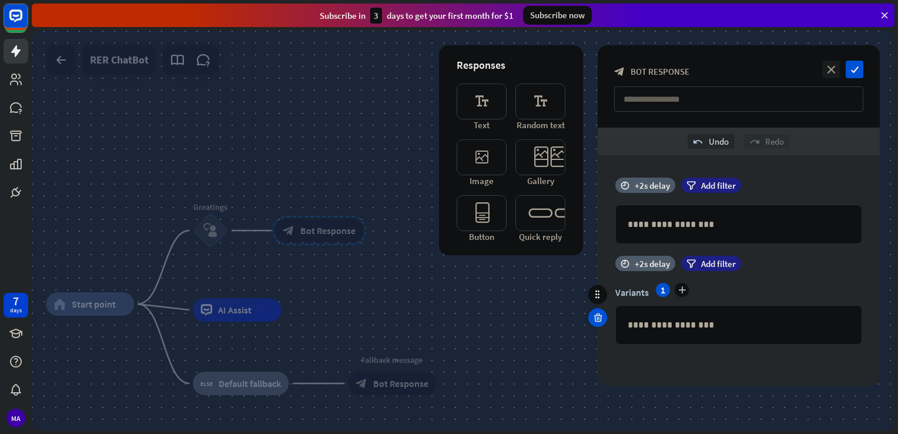
click at [595, 317] on icon at bounding box center [597, 317] width 11 height 11
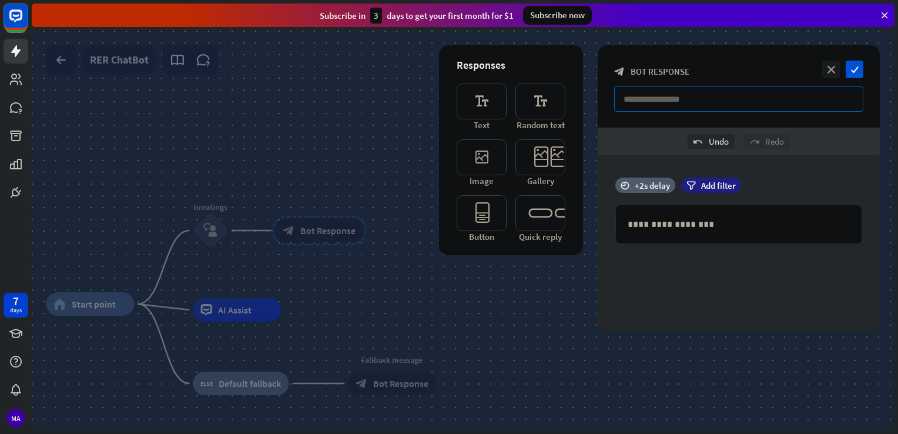
click at [674, 93] on input "text" at bounding box center [738, 98] width 249 height 25
type input "**********"
click at [680, 230] on p "**********" at bounding box center [738, 224] width 222 height 15
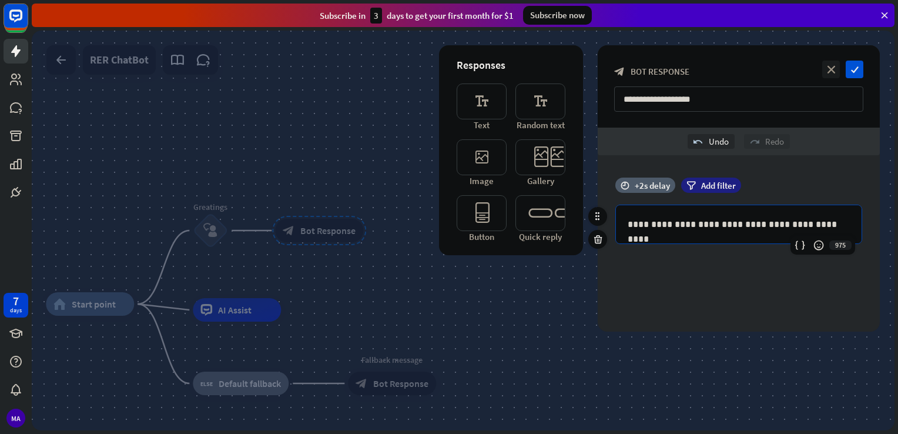
click at [844, 243] on div "975" at bounding box center [822, 245] width 65 height 19
click at [860, 73] on icon "check" at bounding box center [854, 70] width 18 height 18
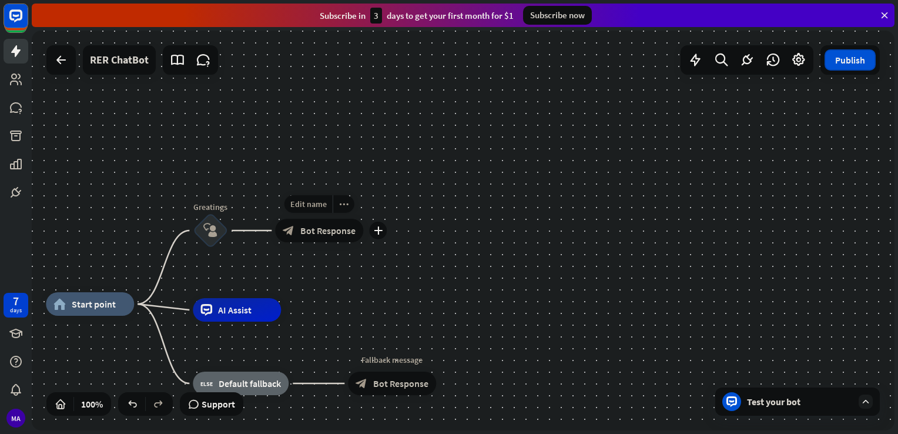
click at [313, 231] on span "Bot Response" at bounding box center [327, 230] width 55 height 12
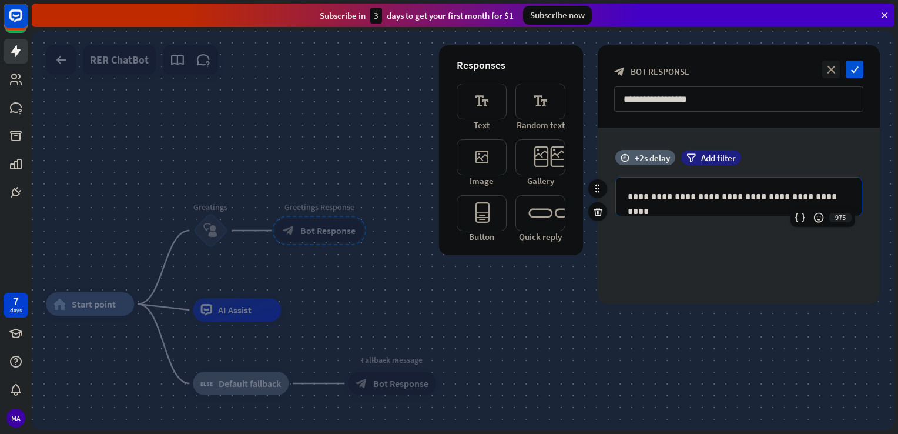
click at [838, 200] on p "**********" at bounding box center [738, 196] width 222 height 15
click at [849, 70] on icon "check" at bounding box center [854, 70] width 18 height 18
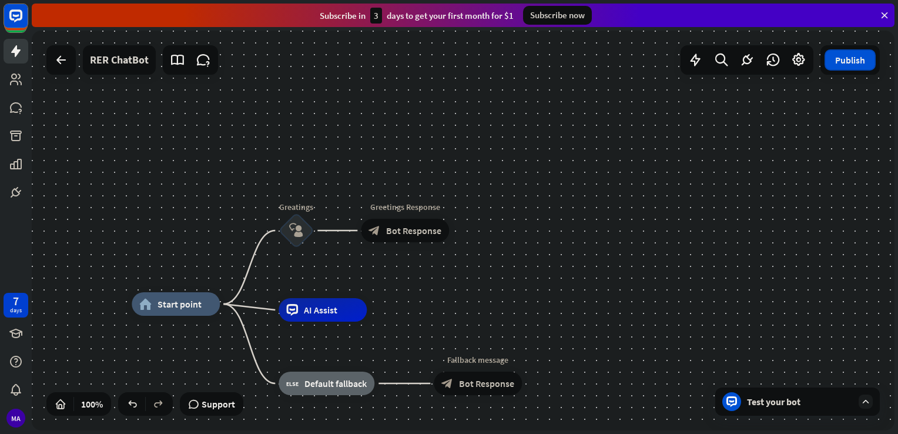
click at [865, 403] on icon at bounding box center [865, 401] width 11 height 11
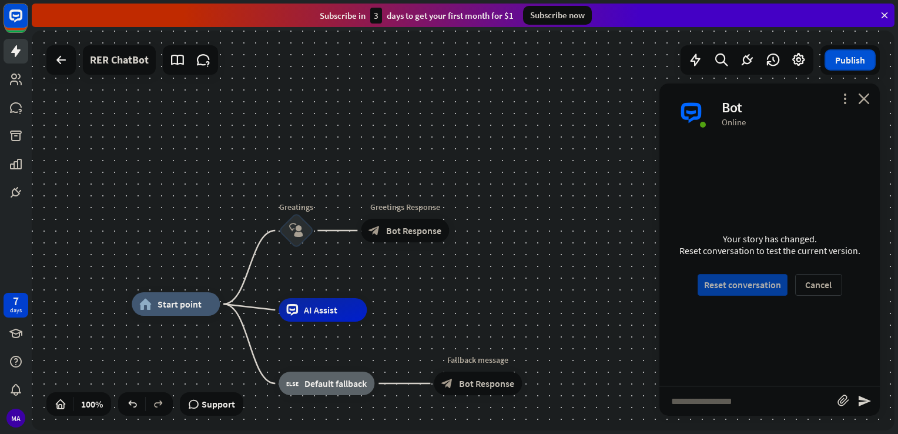
click at [748, 286] on button "Reset conversation" at bounding box center [742, 285] width 90 height 22
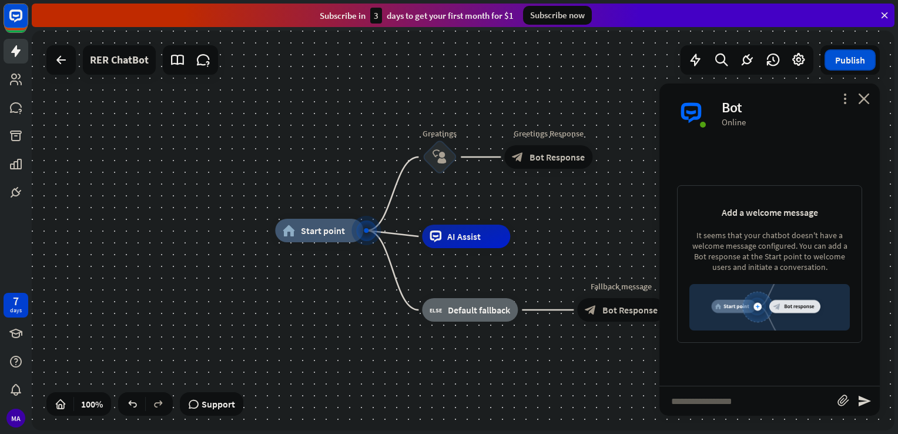
click at [719, 396] on input "text" at bounding box center [748, 400] width 178 height 29
type input "****"
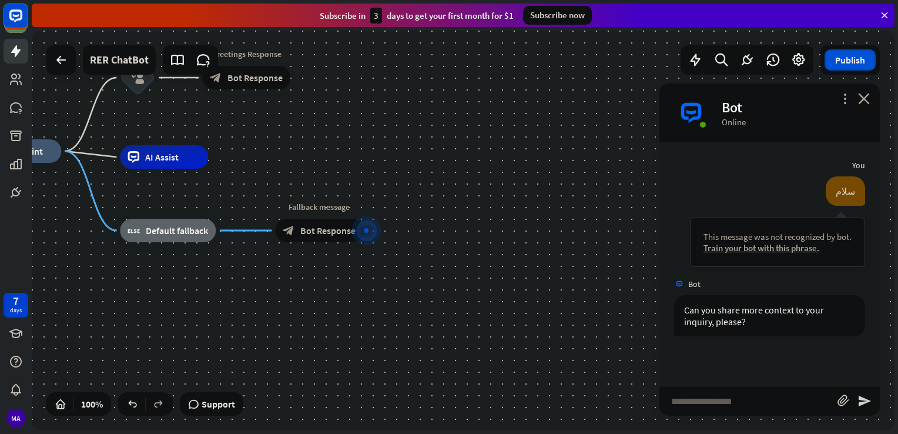
click at [858, 97] on div "more_vert close Bot Online" at bounding box center [769, 112] width 220 height 59
click at [843, 98] on icon "more_vert" at bounding box center [844, 98] width 11 height 11
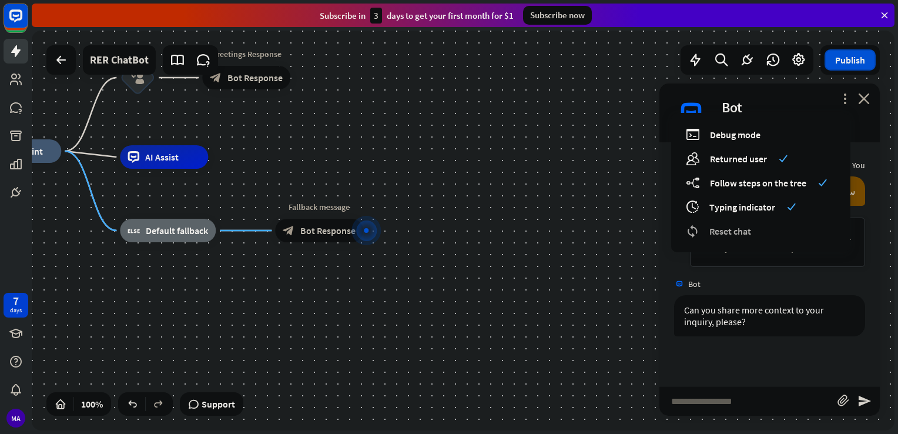
click at [740, 234] on span "Reset chat" at bounding box center [730, 231] width 42 height 12
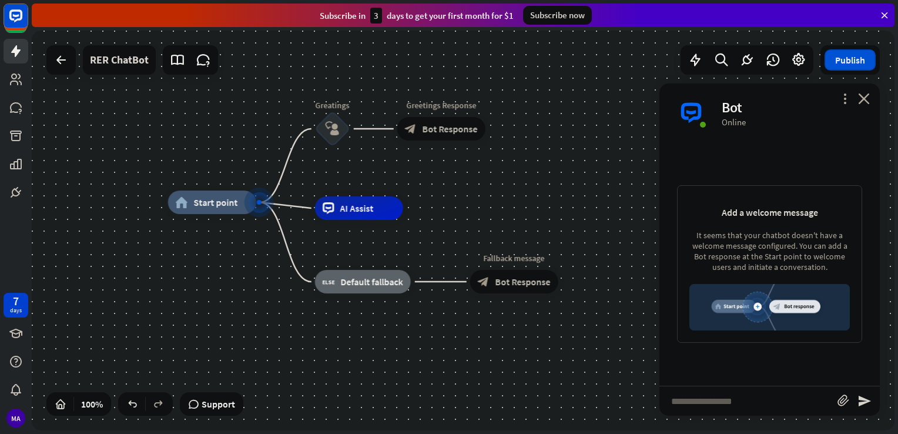
click at [691, 401] on input "text" at bounding box center [748, 400] width 178 height 29
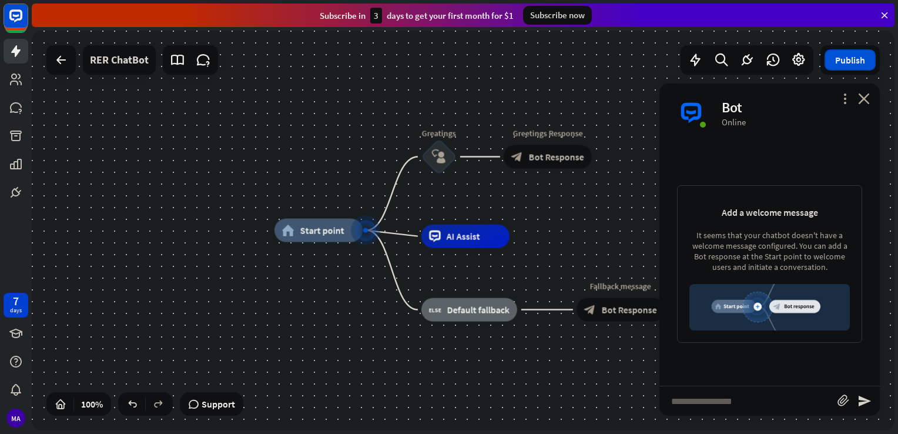
click at [691, 401] on input "text" at bounding box center [748, 400] width 178 height 29
type input "*"
type input "*****"
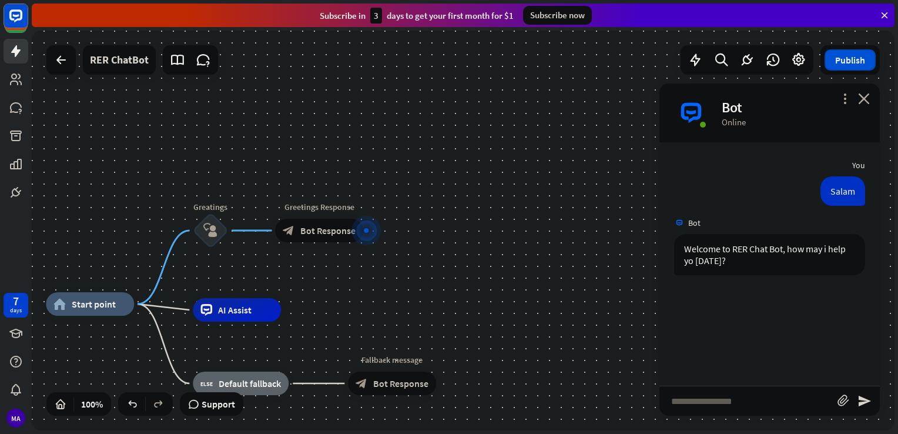
click at [761, 395] on input "text" at bounding box center [748, 400] width 178 height 29
type input "*****"
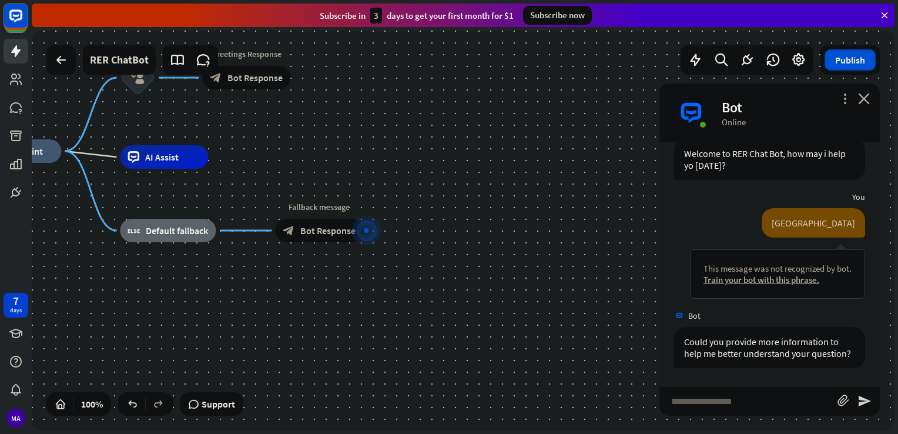
scroll to position [106, 0]
click at [841, 101] on icon "more_vert" at bounding box center [844, 98] width 11 height 11
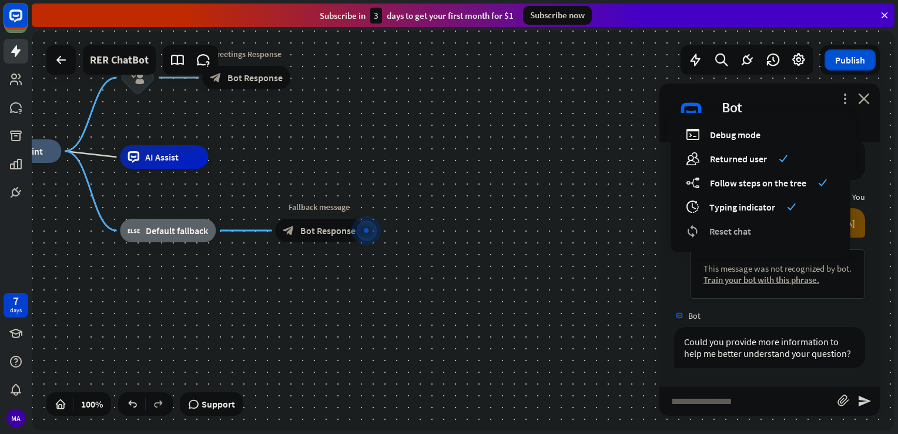
click at [733, 231] on span "Reset chat" at bounding box center [730, 231] width 42 height 12
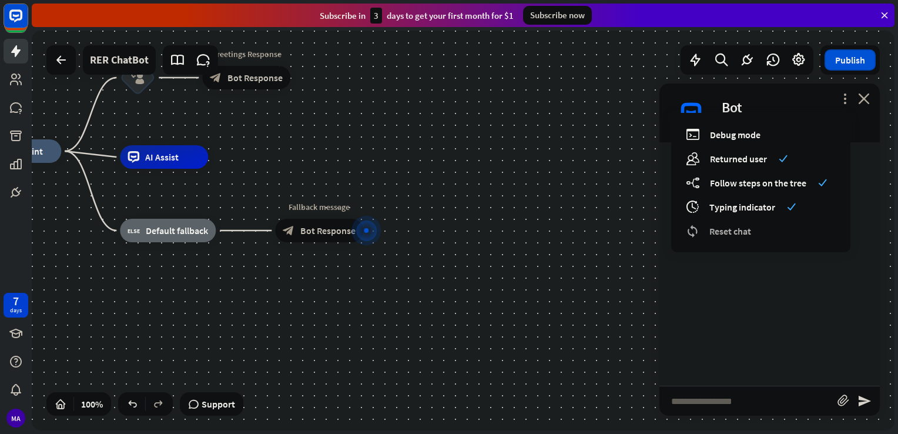
scroll to position [0, 0]
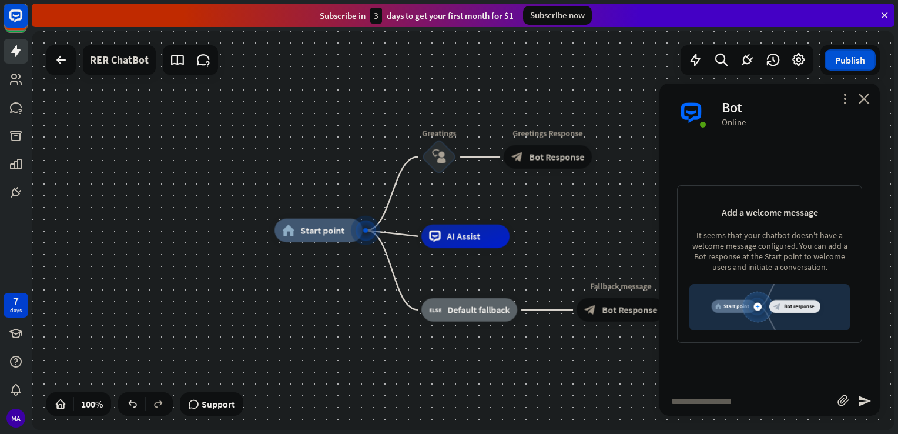
click at [723, 401] on input "text" at bounding box center [748, 400] width 178 height 29
type input "**********"
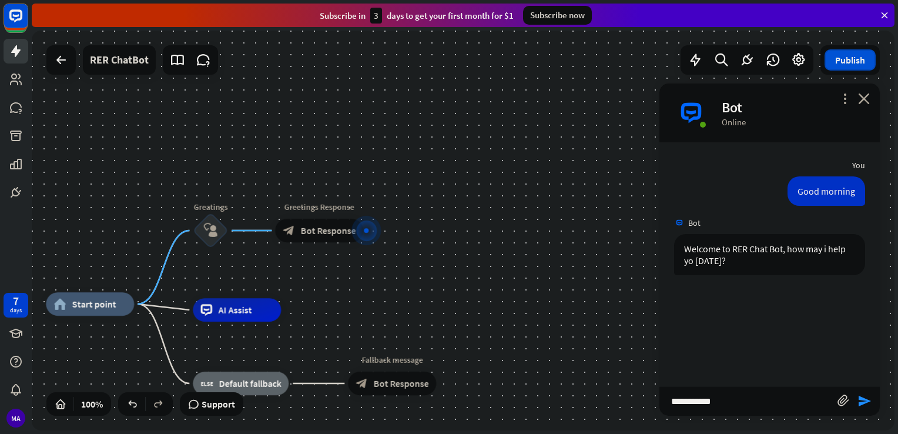
type input "**********"
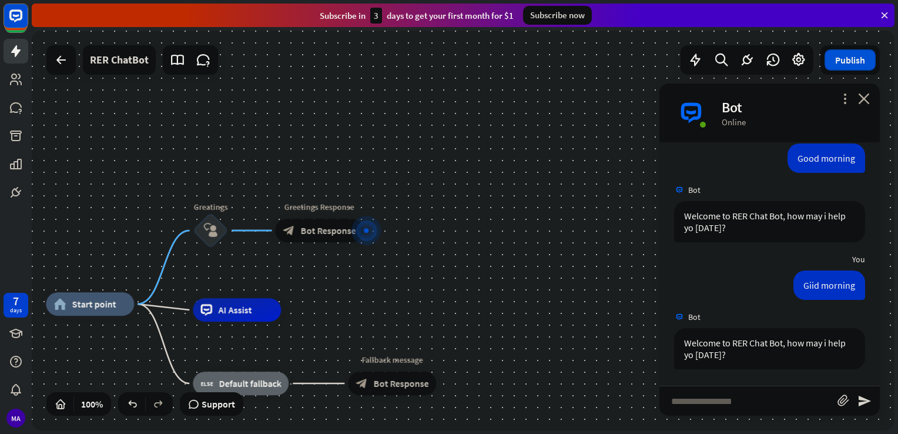
scroll to position [33, 0]
type input "**********"
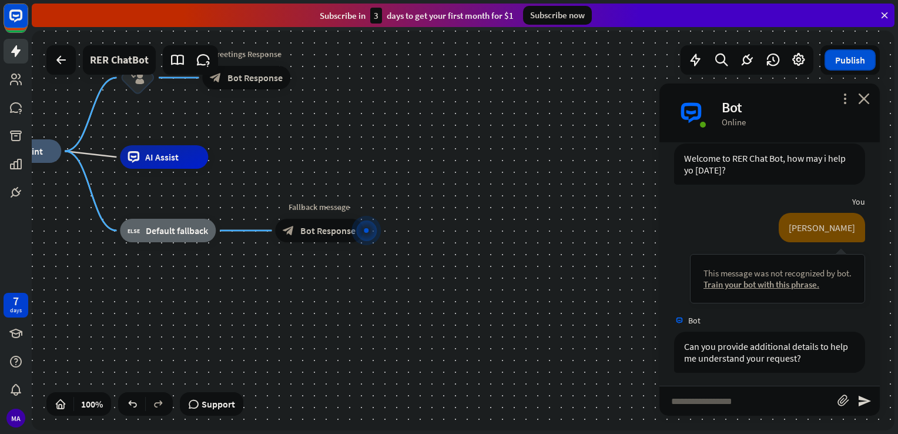
scroll to position [221, 0]
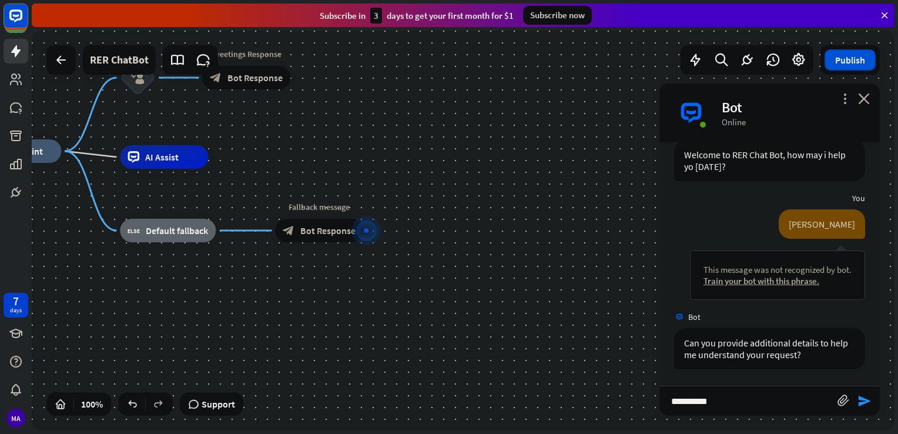
type input "**********"
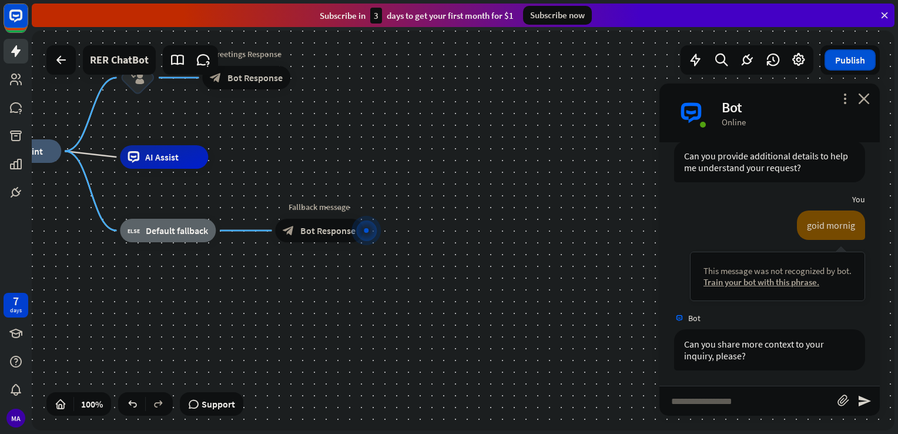
scroll to position [409, 0]
click at [723, 401] on input "text" at bounding box center [748, 400] width 178 height 29
click at [742, 280] on div "Train your bot with this phrase." at bounding box center [777, 280] width 148 height 11
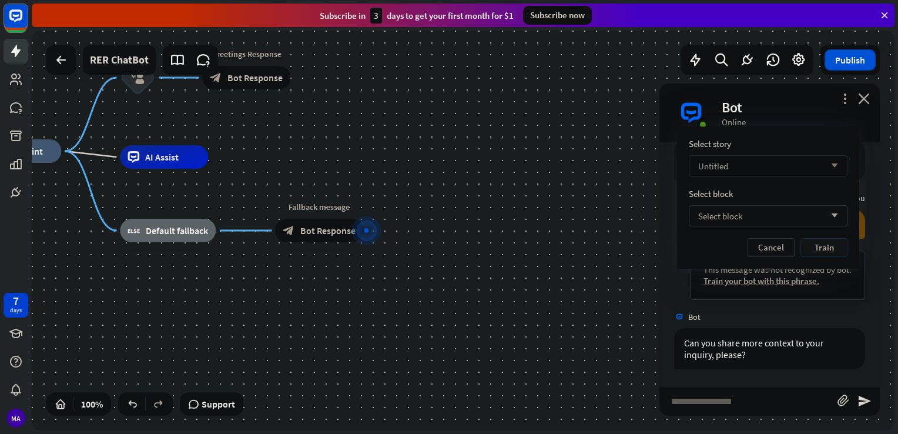
click at [740, 169] on div "Untitled arrow_down" at bounding box center [767, 165] width 159 height 21
click at [750, 194] on div "Untitled checked" at bounding box center [767, 195] width 149 height 23
click at [744, 220] on div "Select block arrow_down" at bounding box center [767, 215] width 159 height 21
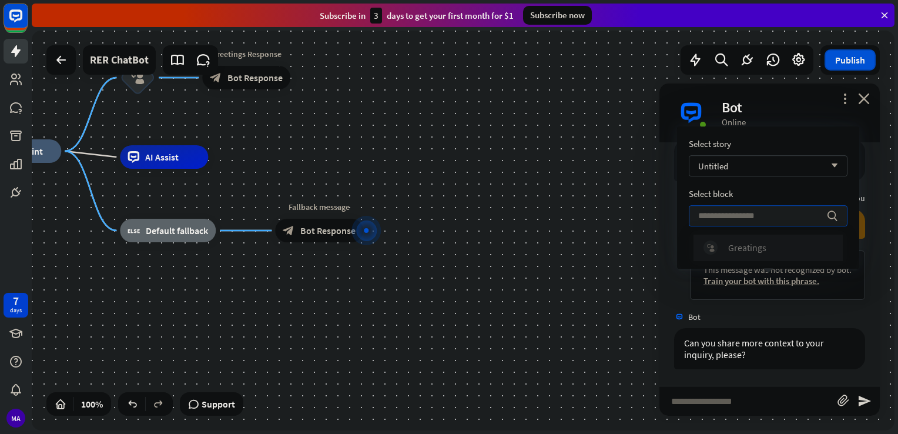
click at [751, 241] on div "Greatings" at bounding box center [747, 247] width 38 height 12
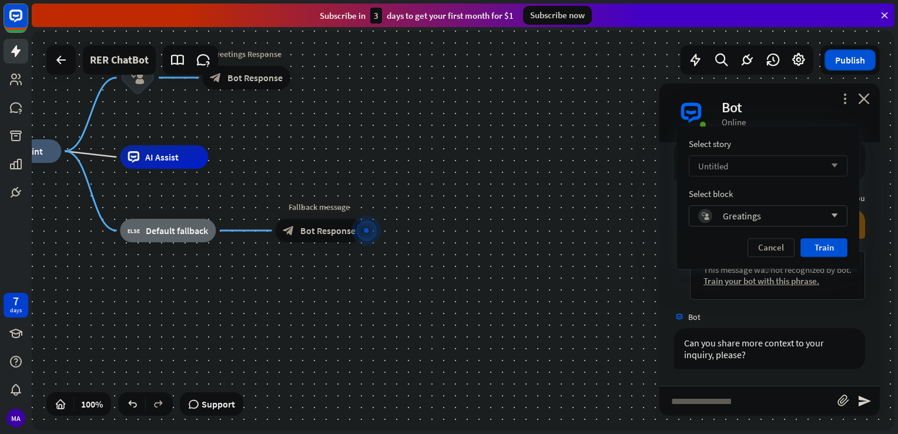
click at [789, 170] on div "Untitled arrow_down" at bounding box center [767, 165] width 159 height 21
click at [769, 193] on div "Untitled checked" at bounding box center [767, 195] width 149 height 23
click at [819, 245] on button "Train" at bounding box center [823, 247] width 47 height 19
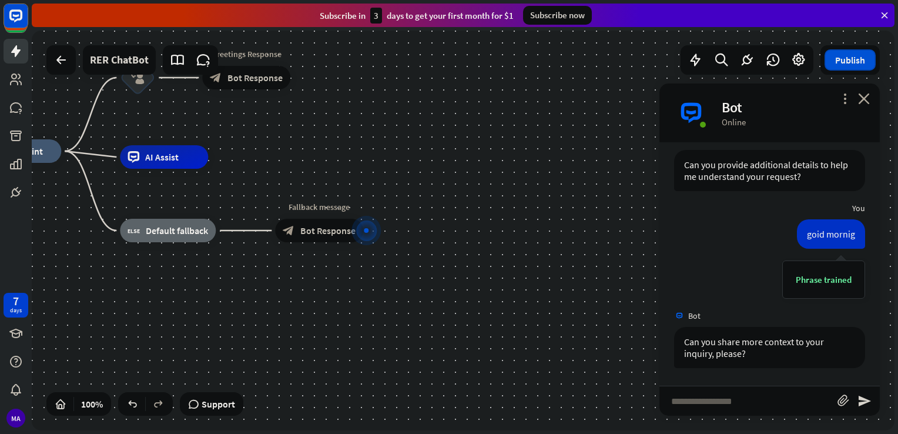
scroll to position [398, 0]
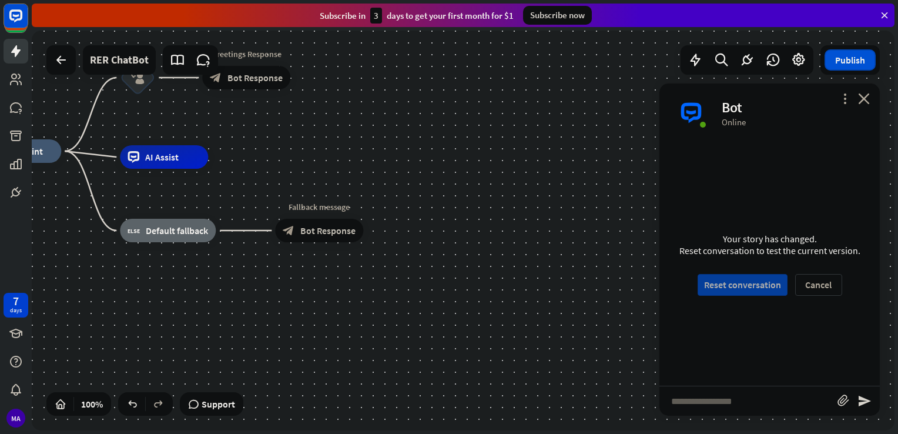
click at [735, 278] on button "Reset conversation" at bounding box center [742, 285] width 90 height 22
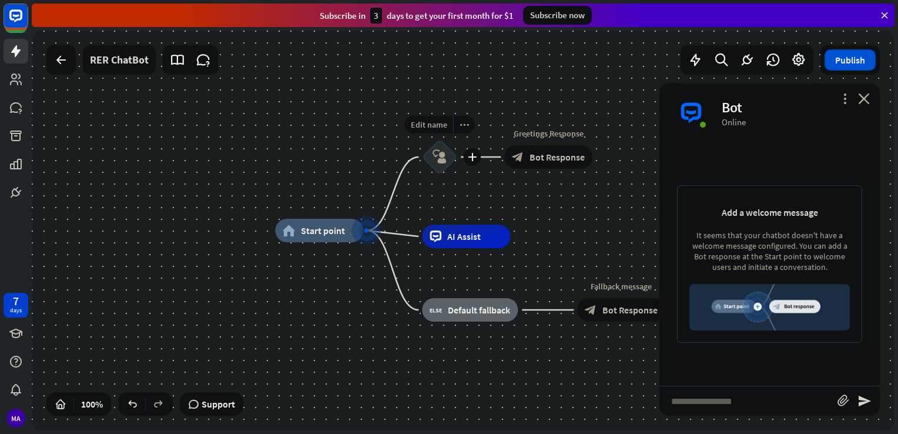
click at [449, 156] on div "block_user_input" at bounding box center [439, 156] width 35 height 35
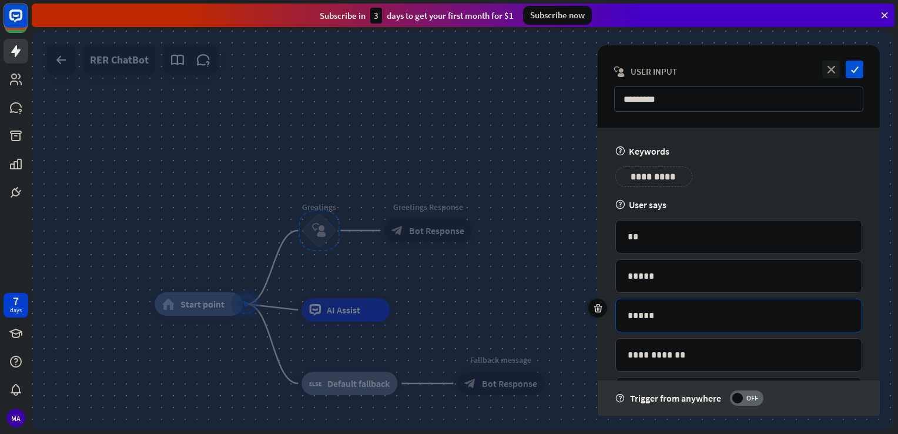
scroll to position [92, 0]
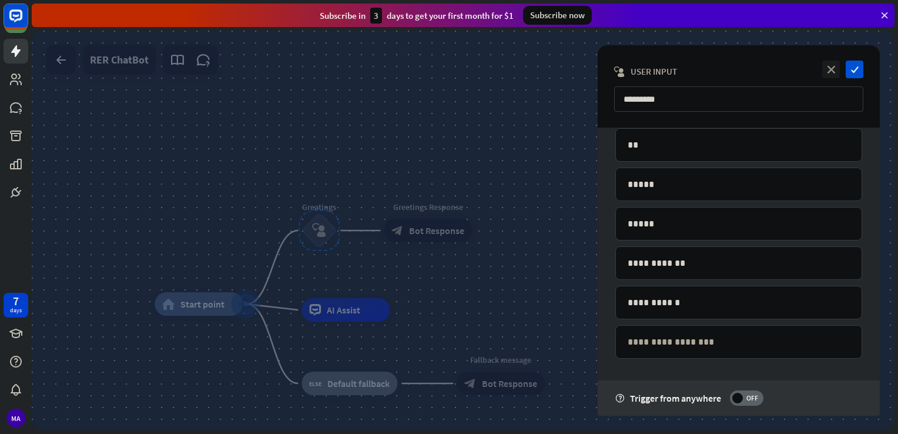
click at [700, 358] on div "**********" at bounding box center [738, 246] width 247 height 236
click at [855, 65] on icon "check" at bounding box center [854, 70] width 18 height 18
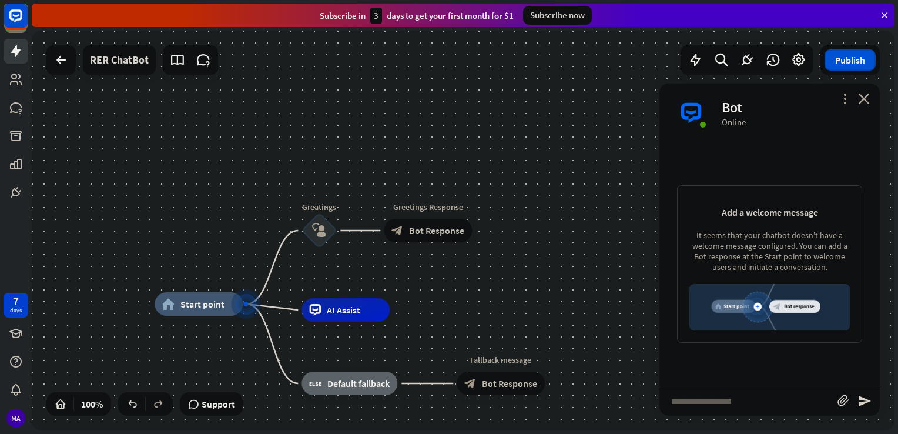
click at [738, 405] on input "text" at bounding box center [748, 400] width 178 height 29
type input "**********"
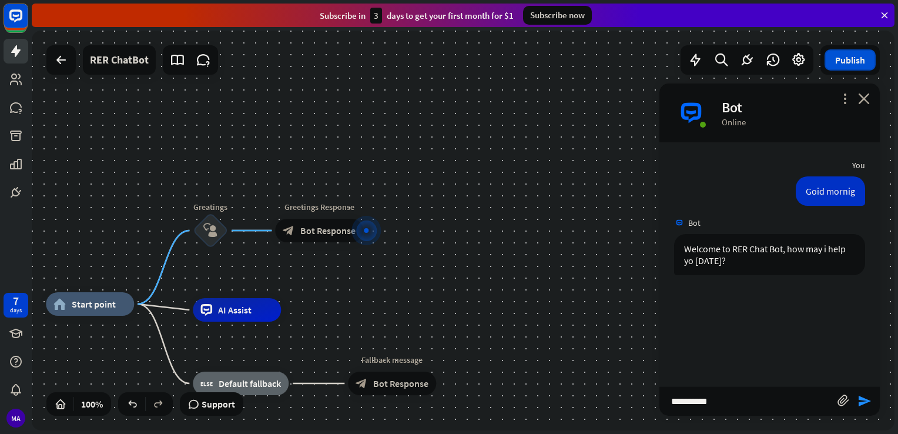
type input "**********"
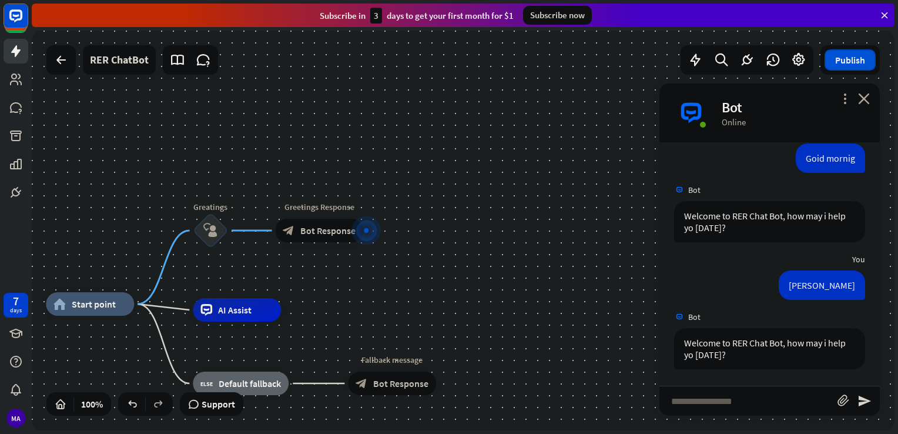
scroll to position [33, 0]
click at [311, 231] on span "Bot Response" at bounding box center [327, 230] width 55 height 12
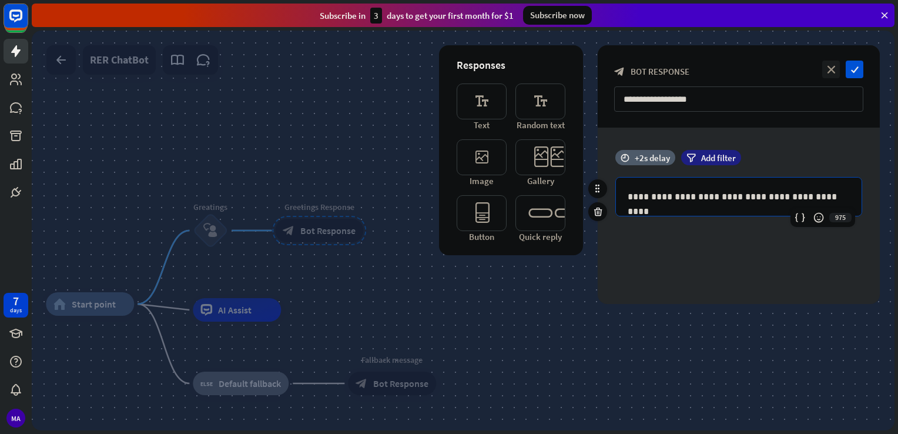
click at [799, 199] on p "**********" at bounding box center [738, 196] width 222 height 15
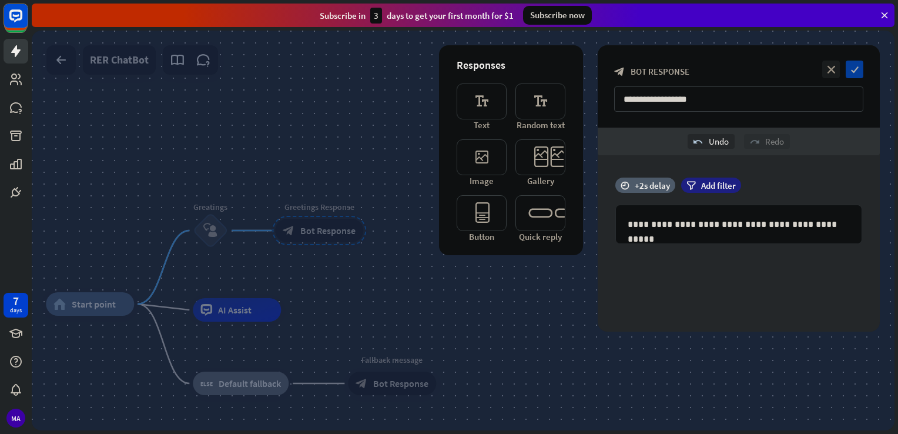
click at [851, 68] on icon "check" at bounding box center [854, 70] width 18 height 18
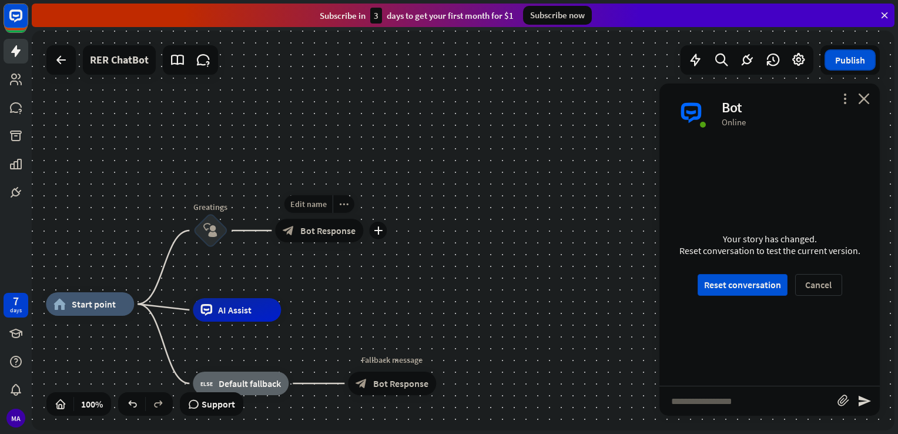
click at [315, 230] on span "Bot Response" at bounding box center [327, 230] width 55 height 12
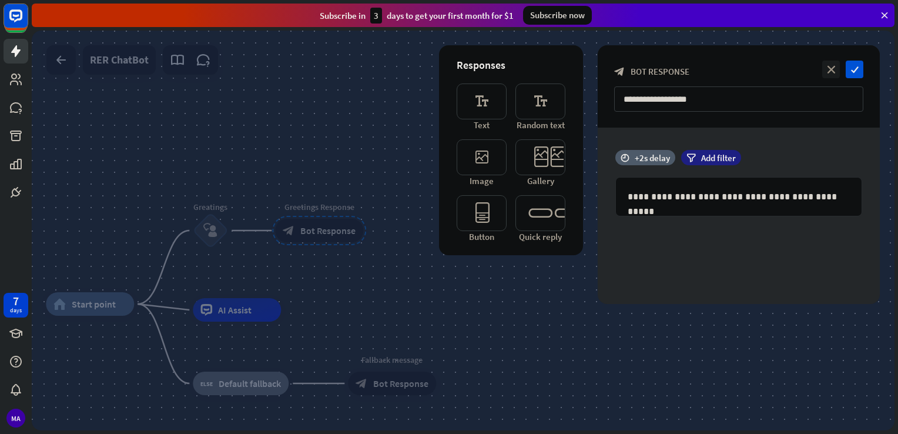
click at [888, 18] on icon at bounding box center [884, 15] width 11 height 11
